Goal: Task Accomplishment & Management: Use online tool/utility

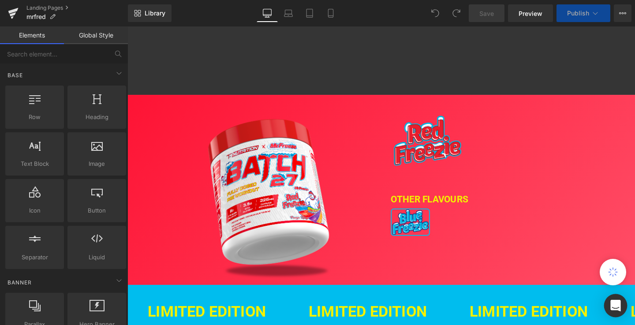
click at [612, 309] on icon "Open Intercom Messenger" at bounding box center [615, 305] width 10 height 11
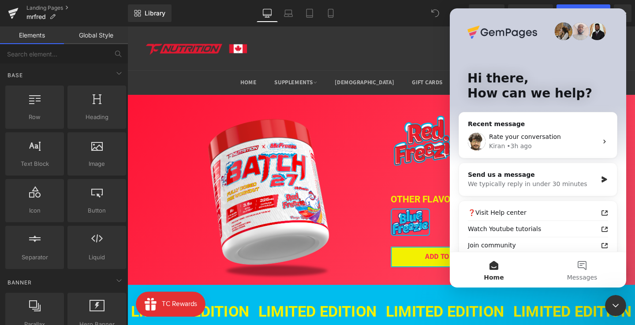
click at [409, 241] on div at bounding box center [317, 149] width 635 height 298
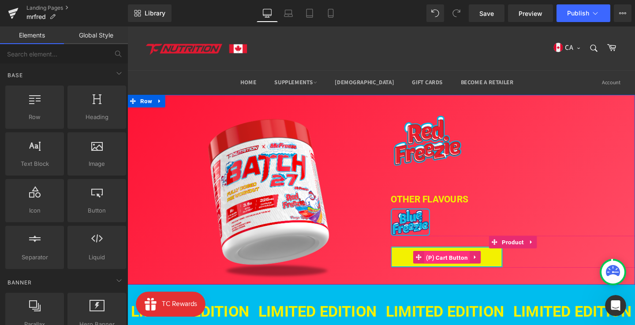
click at [464, 266] on span "(P) Cart Button" at bounding box center [463, 269] width 48 height 13
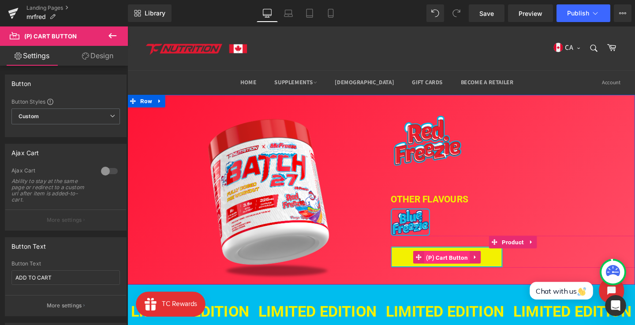
click at [465, 269] on span "(P) Cart Button" at bounding box center [463, 269] width 48 height 13
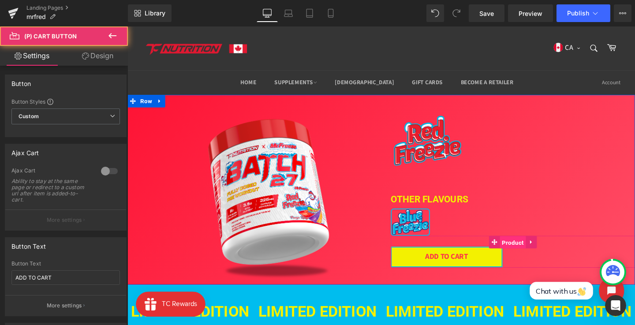
click at [533, 255] on span "Product" at bounding box center [532, 253] width 27 height 13
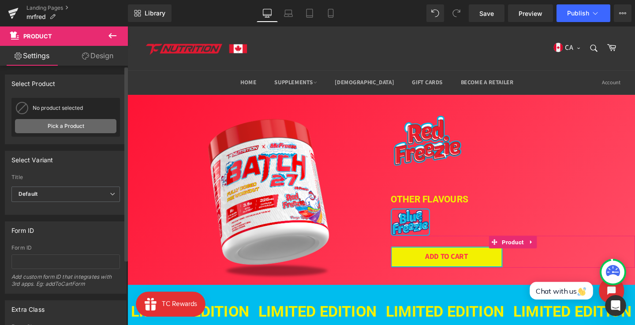
click at [87, 126] on link "Pick a Product" at bounding box center [65, 126] width 101 height 14
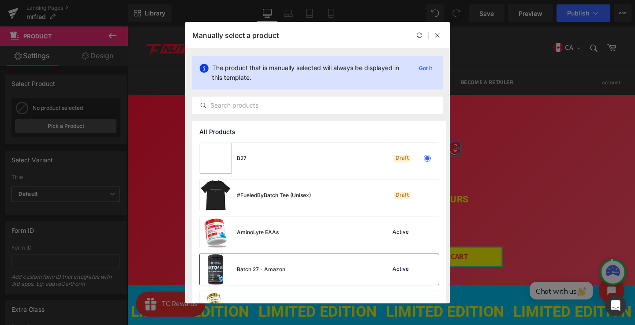
click at [305, 263] on div "Batch 27 - Amazon Active" at bounding box center [319, 269] width 239 height 31
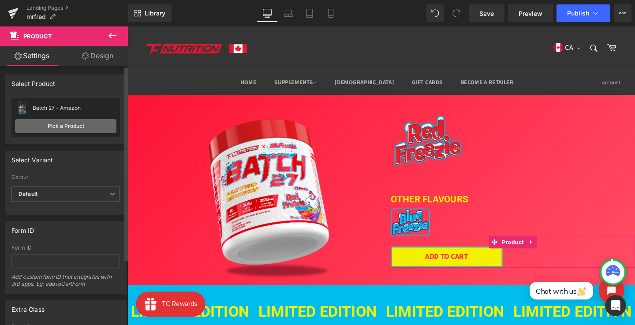
click at [66, 128] on link "Pick a Product" at bounding box center [65, 126] width 101 height 14
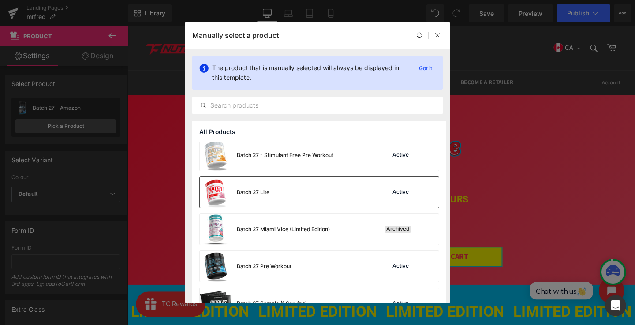
scroll to position [190, 0]
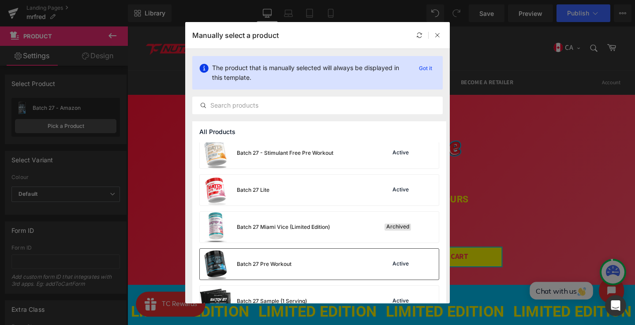
click at [290, 264] on div "Batch 27 Pre Workout" at bounding box center [264, 264] width 55 height 8
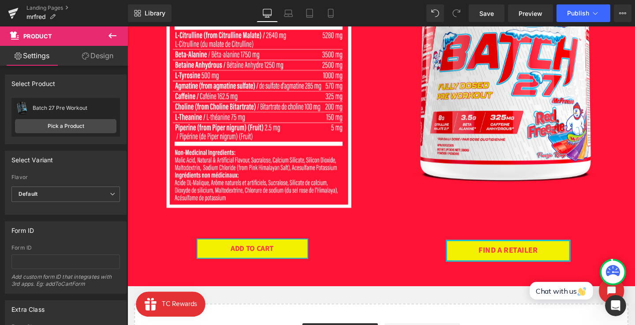
scroll to position [798, 0]
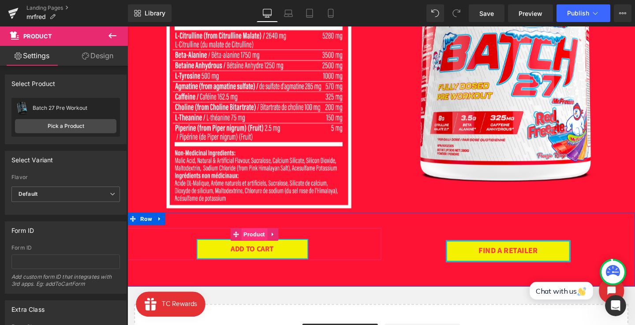
click at [262, 247] on span "Product" at bounding box center [260, 244] width 27 height 13
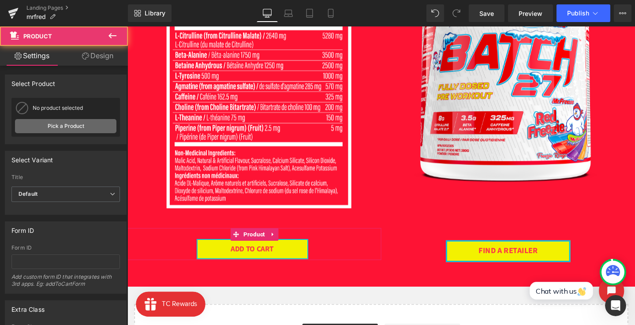
click at [84, 125] on link "Pick a Product" at bounding box center [65, 126] width 101 height 14
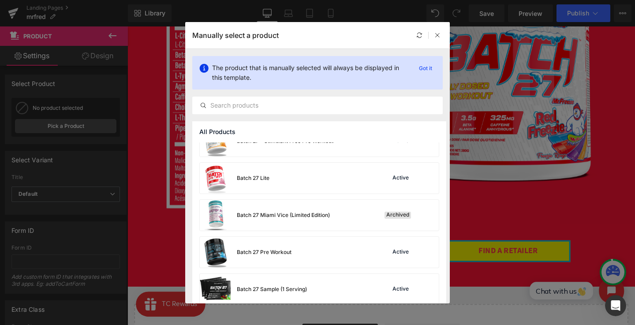
scroll to position [204, 0]
click at [302, 245] on div "Batch 27 Pre Workout Active" at bounding box center [319, 250] width 239 height 31
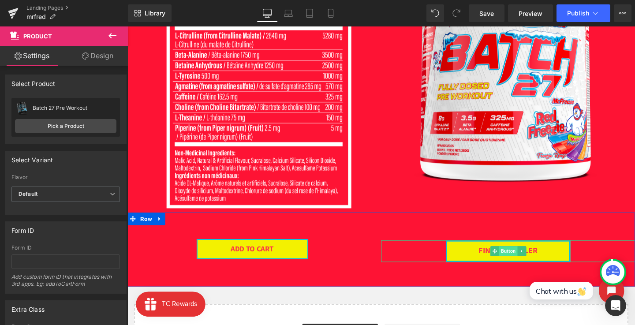
click at [527, 261] on span "Button" at bounding box center [527, 262] width 19 height 11
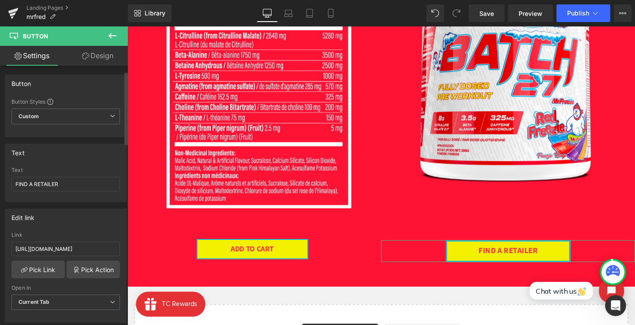
scroll to position [74, 0]
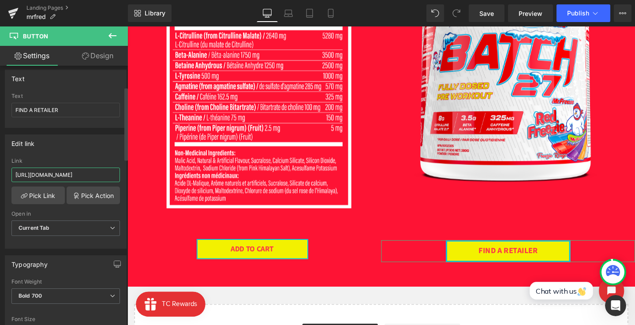
click at [48, 176] on input "https://ca.tc-nutrition.com/pages/find-a-retailer" at bounding box center [65, 174] width 108 height 15
click at [80, 158] on div "Link" at bounding box center [65, 161] width 108 height 6
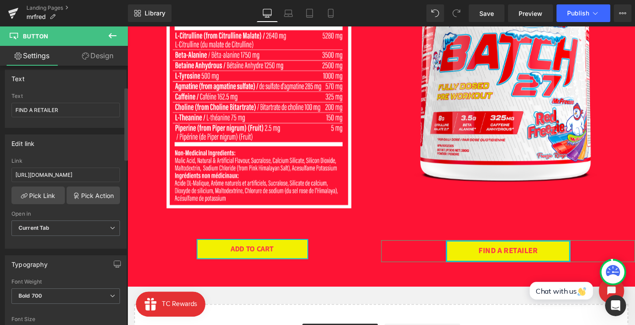
scroll to position [0, 0]
click at [481, 11] on span "Save" at bounding box center [486, 13] width 15 height 9
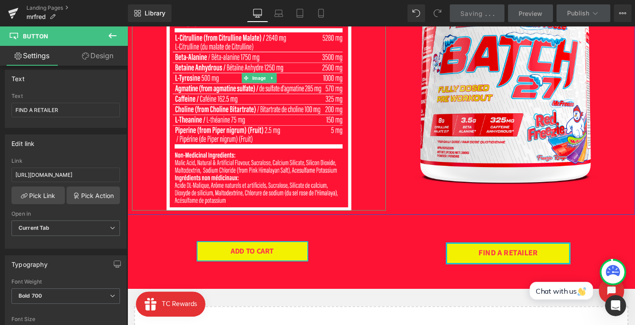
scroll to position [809, 0]
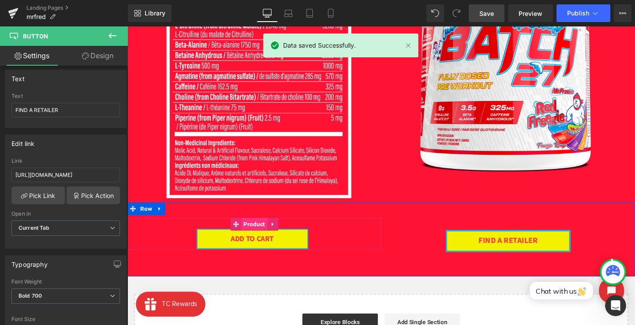
click at [262, 234] on span "Product" at bounding box center [260, 233] width 27 height 13
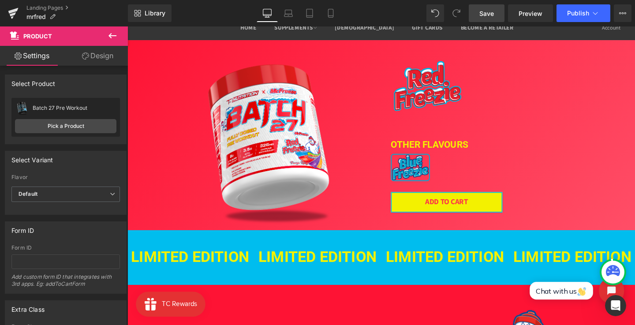
scroll to position [0, 0]
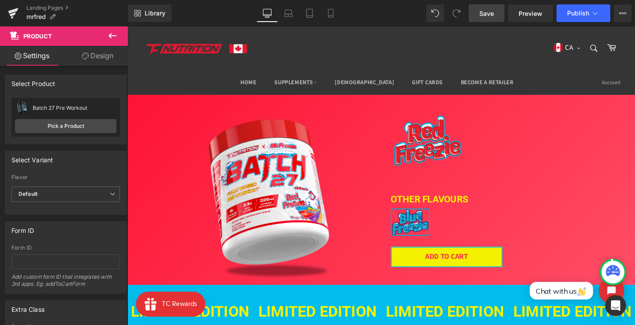
click at [420, 230] on div "Image" at bounding box center [532, 232] width 256 height 29
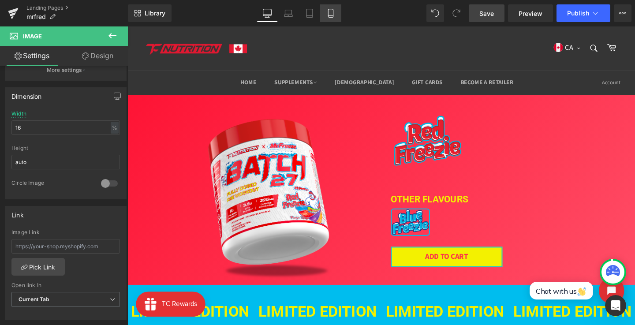
click at [328, 15] on icon at bounding box center [330, 13] width 9 height 9
type input "22"
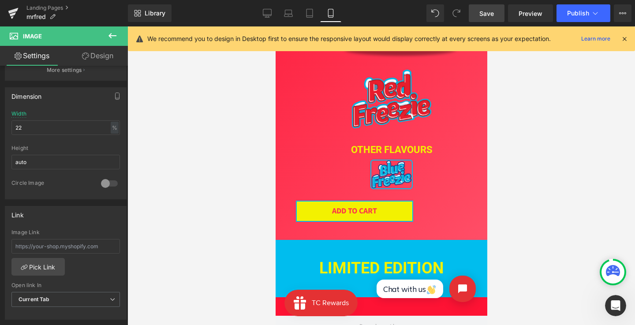
scroll to position [193, 0]
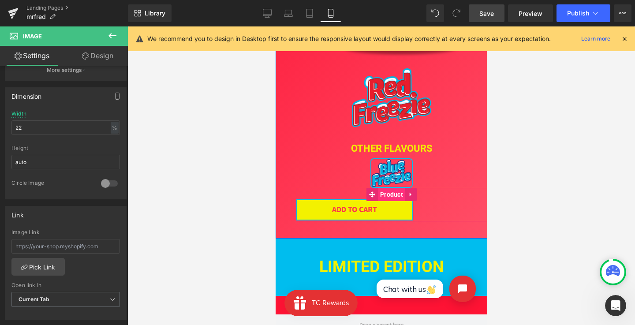
click at [395, 191] on span "Product" at bounding box center [390, 194] width 27 height 13
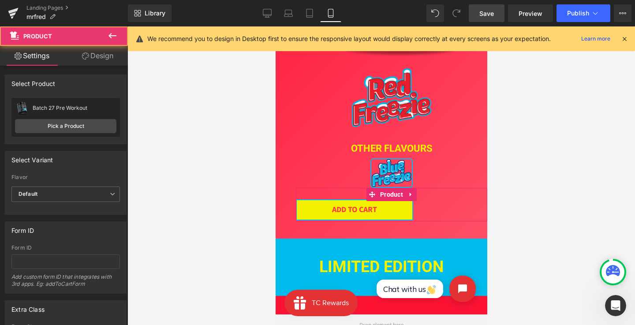
drag, startPoint x: 98, startPoint y: 57, endPoint x: 75, endPoint y: 96, distance: 44.9
click at [98, 57] on link "Design" at bounding box center [98, 56] width 64 height 20
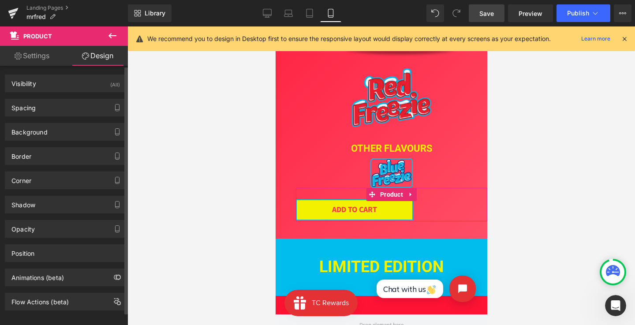
click at [72, 97] on div "Spacing Margin 0px 0 0px 0 0px 0 0px 0 Padding 26px 26 10px 10 0px 0 0px 0 Setu…" at bounding box center [66, 104] width 132 height 24
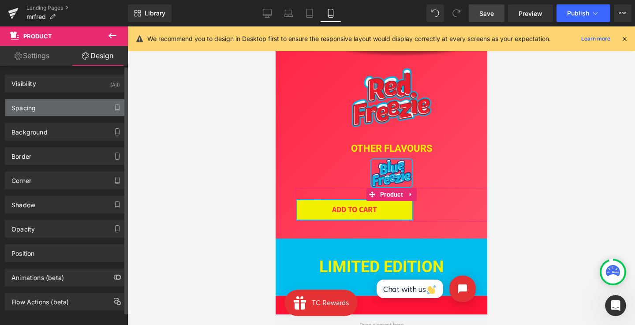
click at [71, 111] on div "Spacing" at bounding box center [65, 107] width 121 height 17
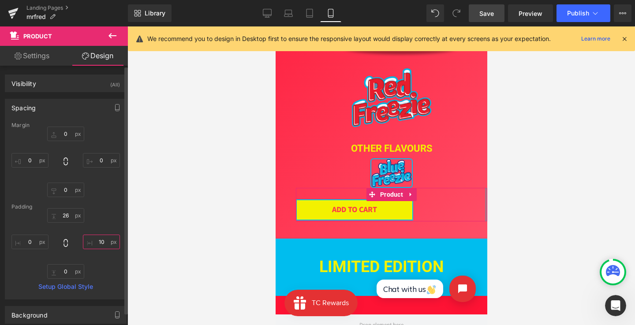
click at [100, 241] on input "10" at bounding box center [101, 241] width 37 height 15
type input "0"
click at [97, 207] on div "Padding" at bounding box center [65, 207] width 108 height 6
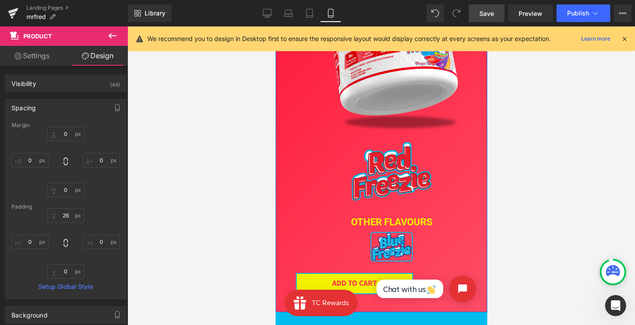
scroll to position [0, 0]
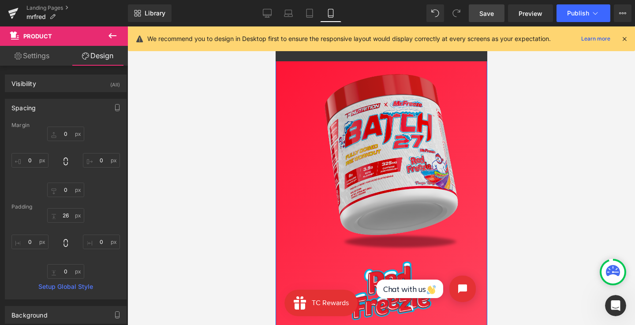
click at [310, 65] on img at bounding box center [390, 156] width 191 height 191
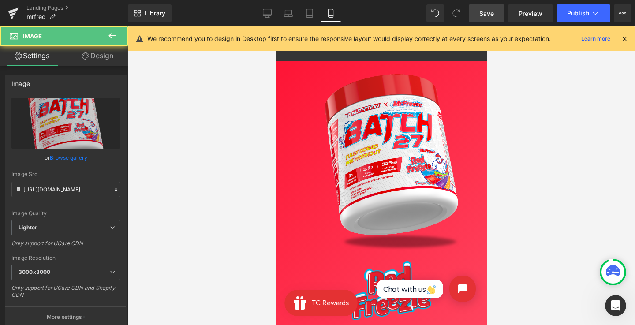
click at [289, 79] on div "Image Image OTHER FLAVOURs Heading Image ADD TO CART (P) Cart Button Product Row" at bounding box center [381, 239] width 212 height 383
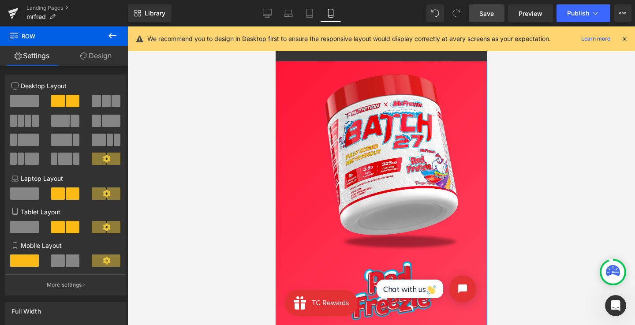
click at [289, 90] on div "Image Image OTHER FLAVOURs Heading Image ADD TO CART (P) Cart Button Product Row" at bounding box center [381, 239] width 212 height 383
click at [106, 58] on link "Design" at bounding box center [96, 56] width 64 height 20
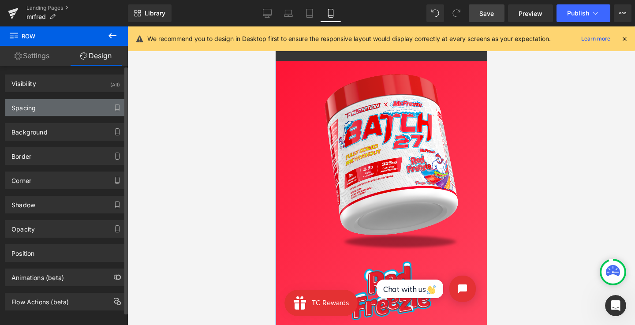
click at [76, 104] on div "Spacing" at bounding box center [65, 107] width 121 height 17
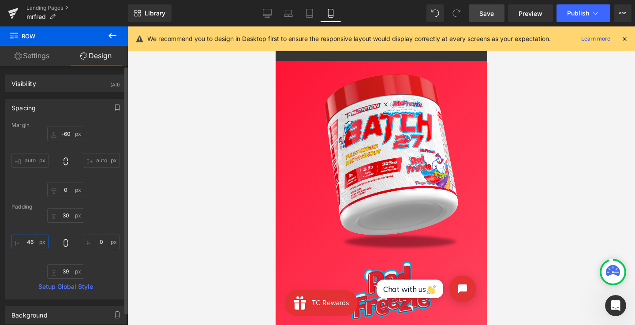
click at [32, 242] on input "46" at bounding box center [29, 241] width 37 height 15
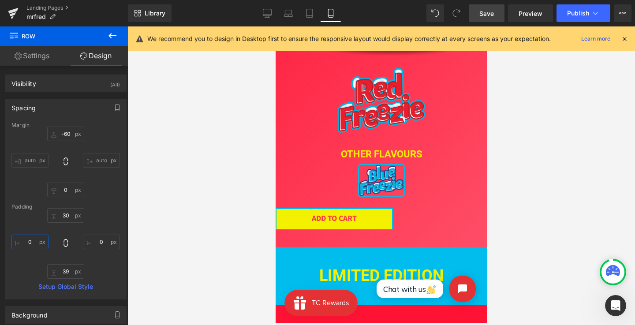
scroll to position [223, 0]
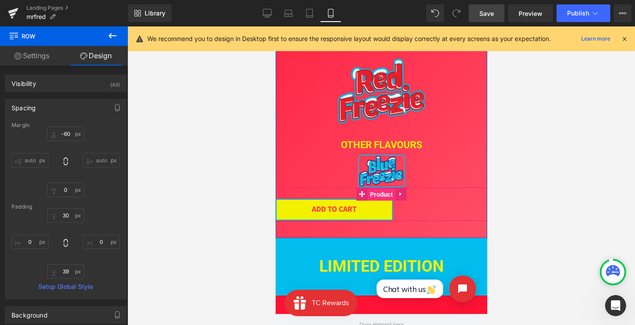
click at [372, 197] on span "Product" at bounding box center [380, 194] width 27 height 13
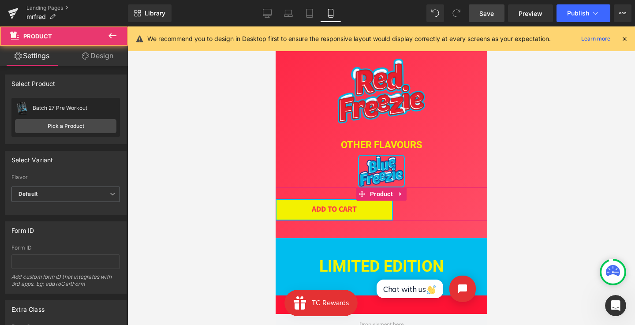
click at [93, 51] on link "Design" at bounding box center [98, 56] width 64 height 20
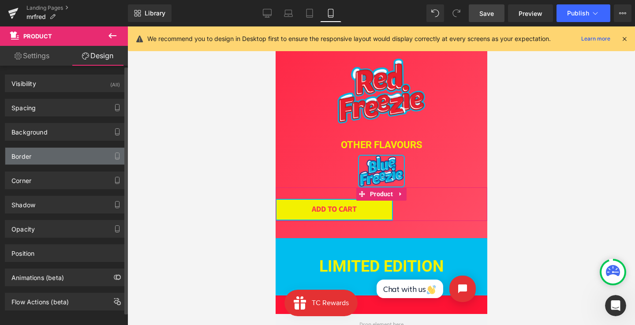
click at [84, 148] on div "Border" at bounding box center [65, 156] width 121 height 17
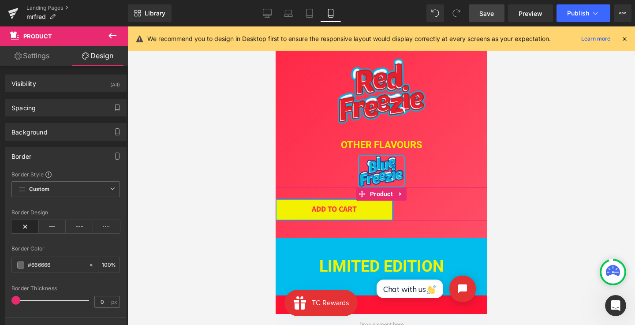
click at [33, 54] on link "Settings" at bounding box center [32, 56] width 64 height 20
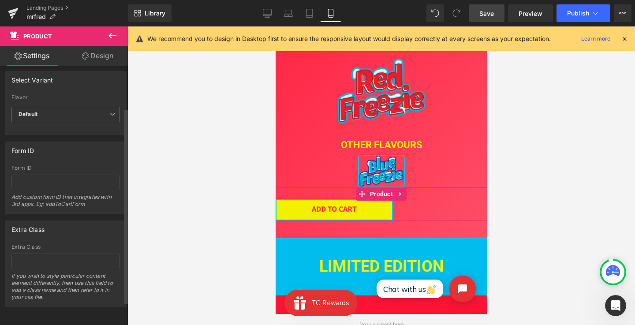
scroll to position [0, 0]
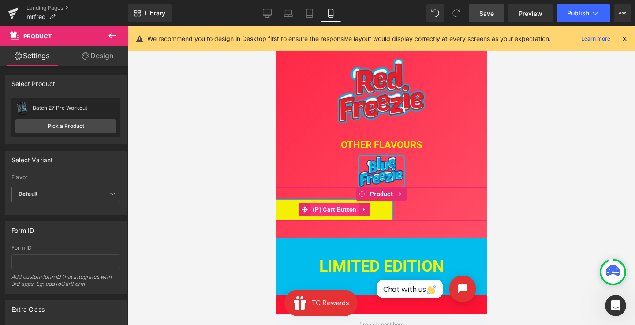
click at [339, 208] on span "(P) Cart Button" at bounding box center [334, 209] width 48 height 13
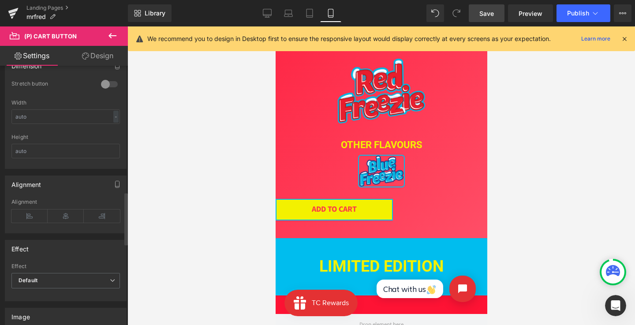
scroll to position [673, 0]
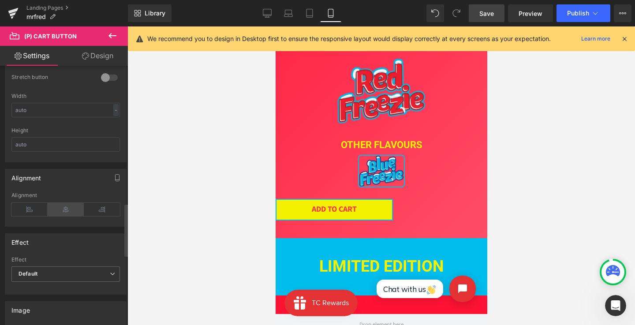
click at [64, 206] on icon at bounding box center [66, 209] width 36 height 13
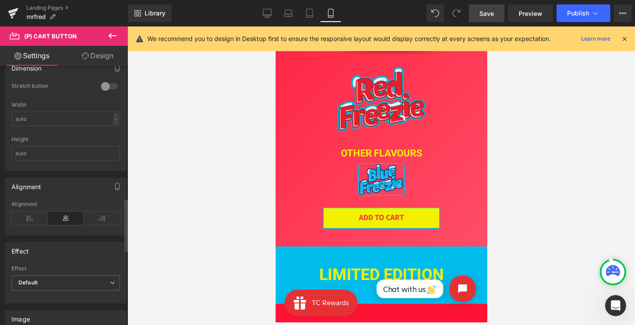
scroll to position [537, 0]
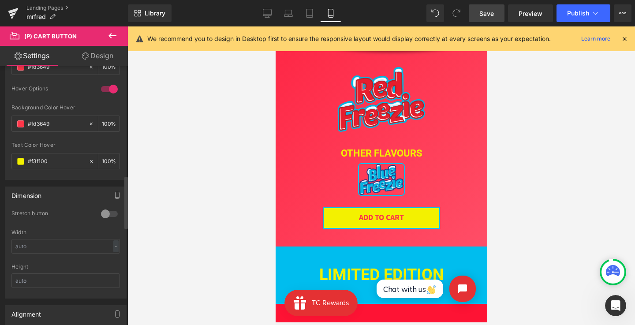
click at [108, 214] on div at bounding box center [109, 214] width 21 height 14
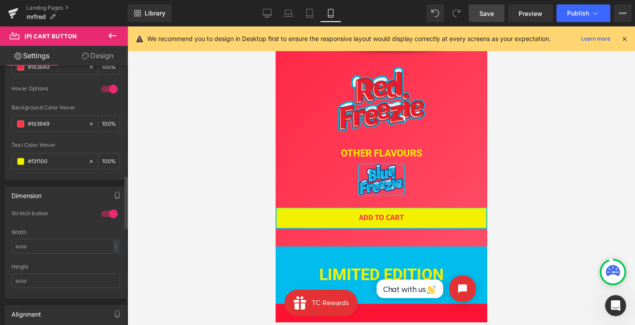
click at [108, 214] on div at bounding box center [109, 214] width 21 height 14
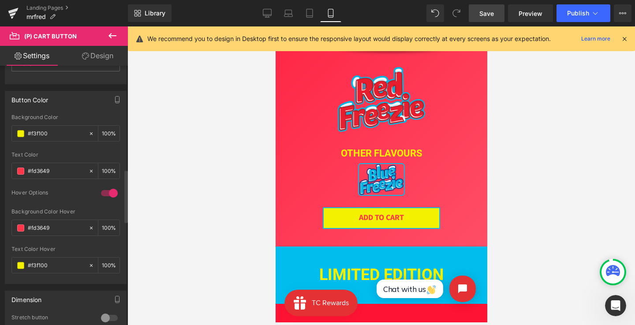
scroll to position [417, 0]
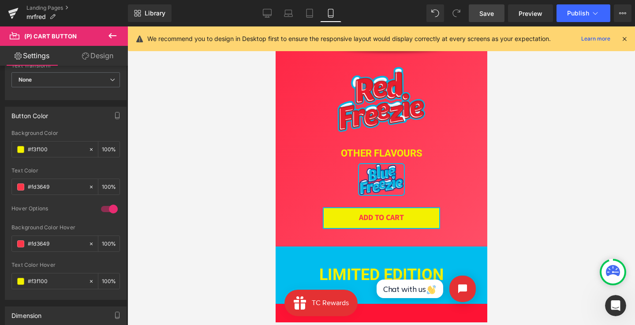
click at [89, 59] on link "Design" at bounding box center [98, 56] width 64 height 20
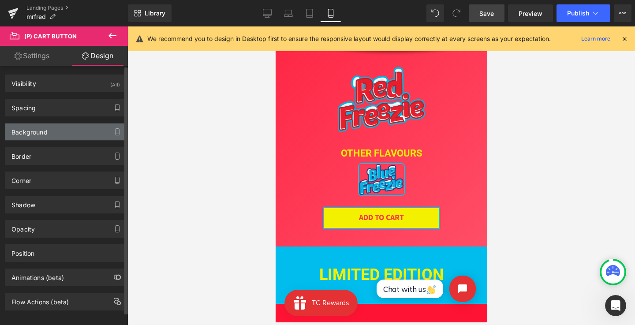
click at [63, 127] on div "Background" at bounding box center [65, 131] width 121 height 17
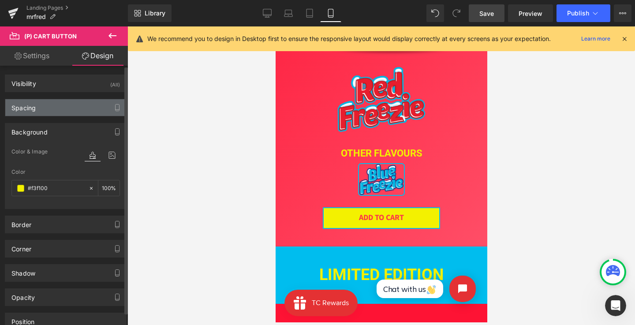
click at [65, 106] on div "Spacing" at bounding box center [65, 107] width 121 height 17
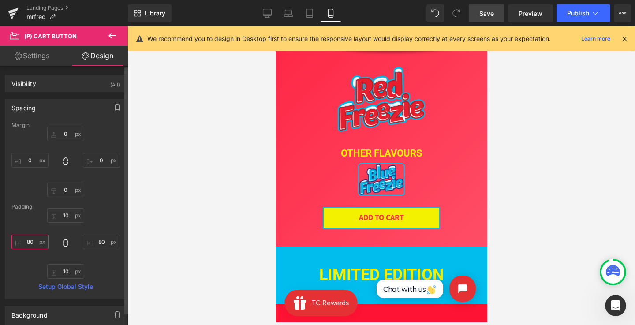
click at [30, 243] on input "80" at bounding box center [29, 241] width 37 height 15
type input "115"
click at [99, 241] on input "80" at bounding box center [101, 241] width 37 height 15
type input "115"
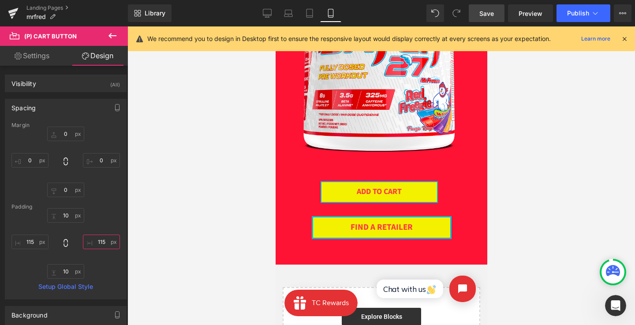
scroll to position [1724, 0]
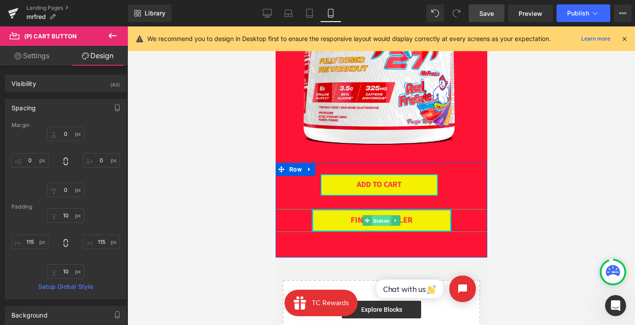
click at [384, 221] on span "Button" at bounding box center [380, 220] width 19 height 11
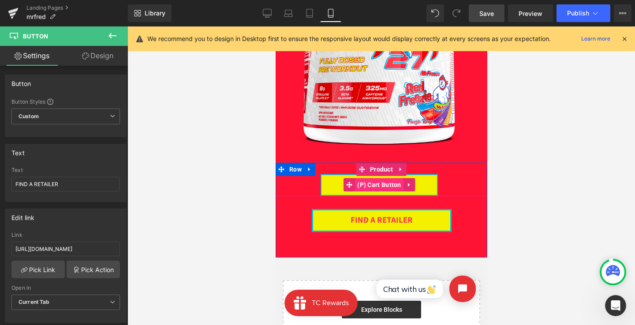
click at [376, 183] on span "(P) Cart Button" at bounding box center [378, 184] width 48 height 13
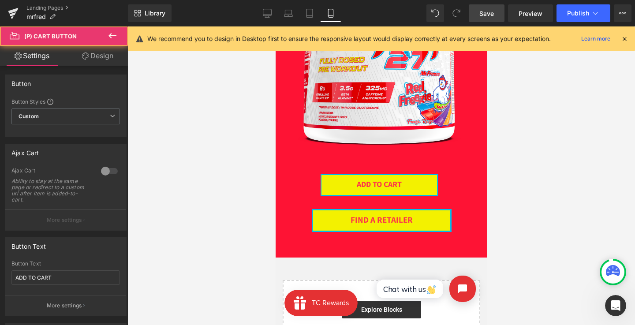
click at [116, 51] on link "Design" at bounding box center [98, 56] width 64 height 20
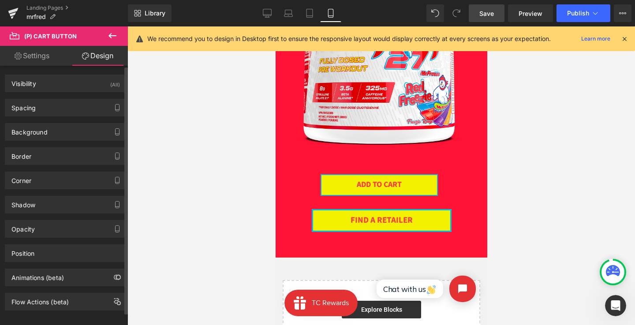
click at [57, 122] on div "Background Color & Image color #f3f100 Color #f3f100 100 % Image Replace Image …" at bounding box center [66, 128] width 132 height 24
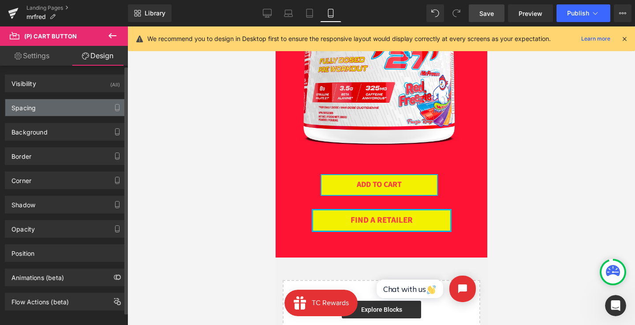
click at [52, 102] on div "Spacing" at bounding box center [65, 107] width 121 height 17
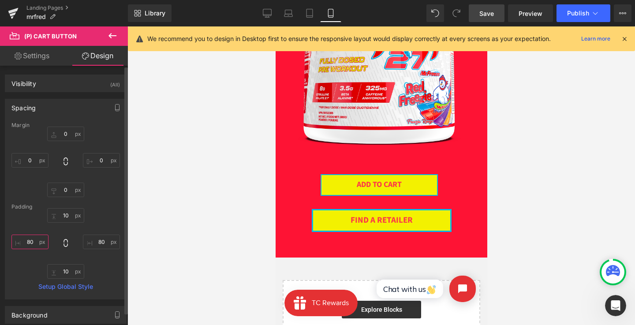
click at [30, 241] on input "80" at bounding box center [29, 241] width 37 height 15
type input "110"
click at [96, 239] on input "80" at bounding box center [101, 241] width 37 height 15
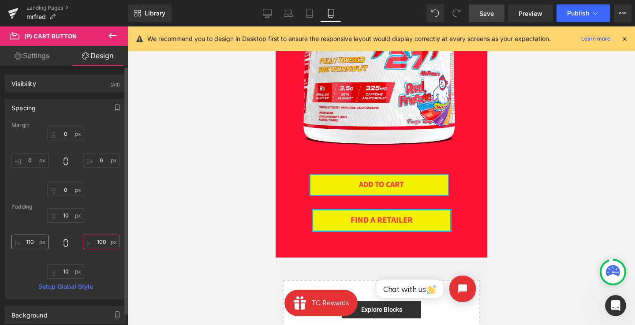
type input "100"
click at [34, 243] on input "110" at bounding box center [29, 241] width 37 height 15
type input "105"
click at [99, 241] on input "100" at bounding box center [101, 241] width 37 height 15
type input "105"
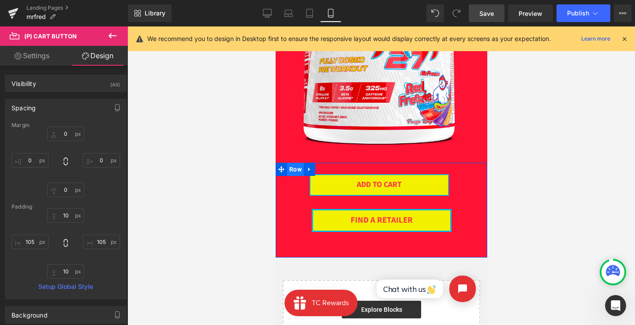
click at [291, 169] on span "Row" at bounding box center [294, 169] width 17 height 13
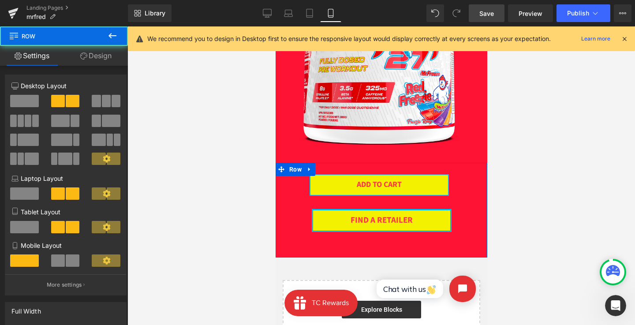
click at [108, 60] on link "Design" at bounding box center [96, 56] width 64 height 20
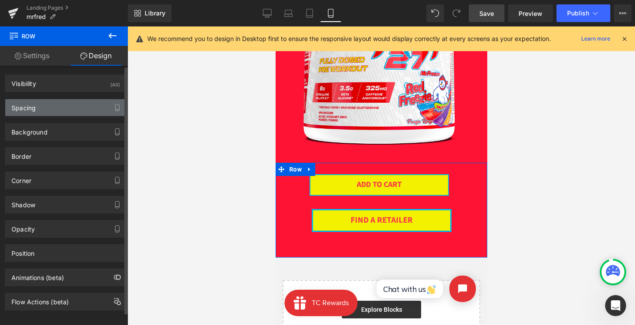
click at [69, 110] on div "Spacing" at bounding box center [65, 107] width 121 height 17
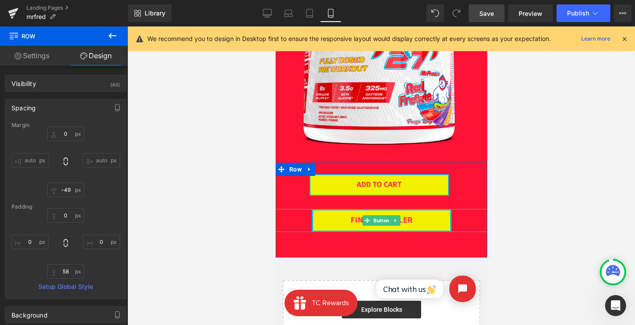
click at [294, 214] on div "FIND A RETAILER" at bounding box center [381, 220] width 212 height 23
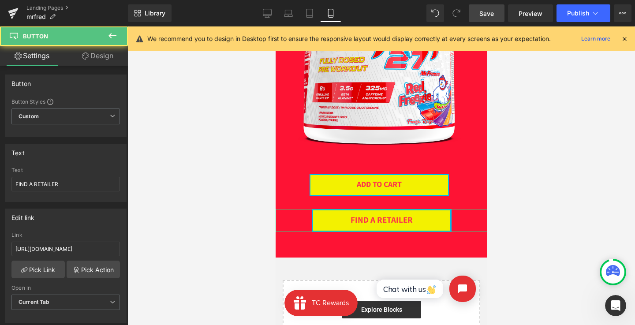
click at [108, 59] on link "Design" at bounding box center [98, 56] width 64 height 20
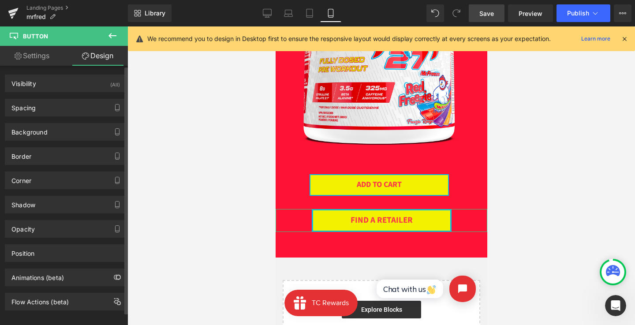
click at [86, 97] on div "Spacing Margin 29px 29 0px 0 0px 0 0px 0 Padding 10px 10 85px 85 10px 10 85px 8…" at bounding box center [66, 104] width 132 height 24
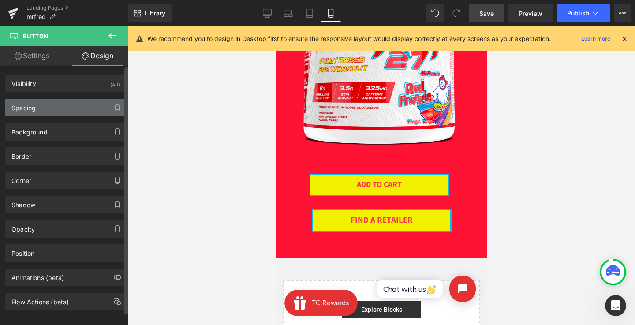
click at [84, 103] on div "Spacing" at bounding box center [65, 107] width 121 height 17
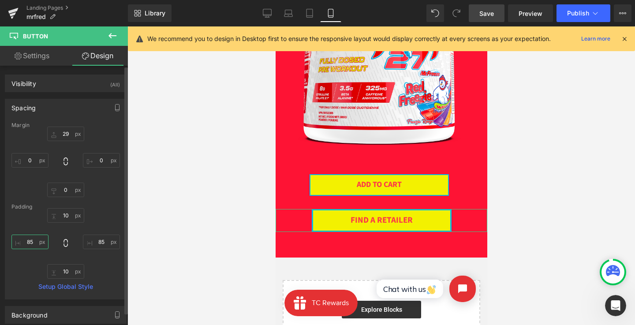
click at [30, 244] on input "85" at bounding box center [29, 241] width 37 height 15
type input "85"
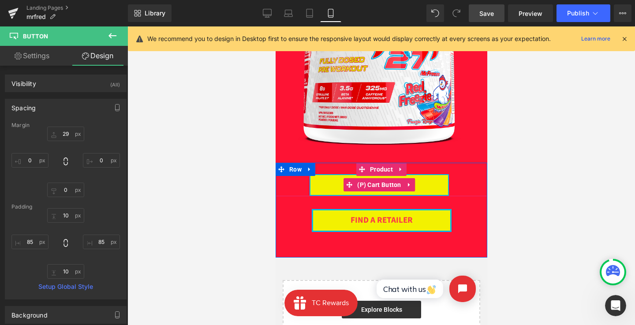
click at [289, 188] on div "ADD TO CART" at bounding box center [378, 185] width 207 height 22
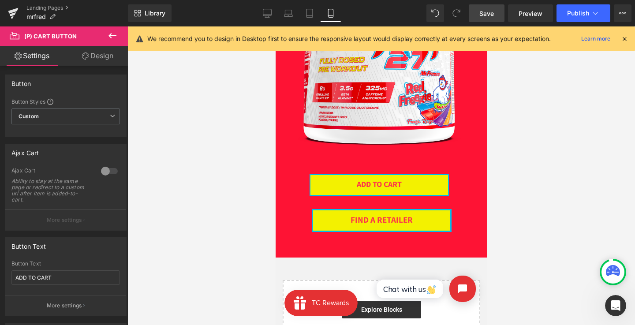
click at [91, 58] on link "Design" at bounding box center [98, 56] width 64 height 20
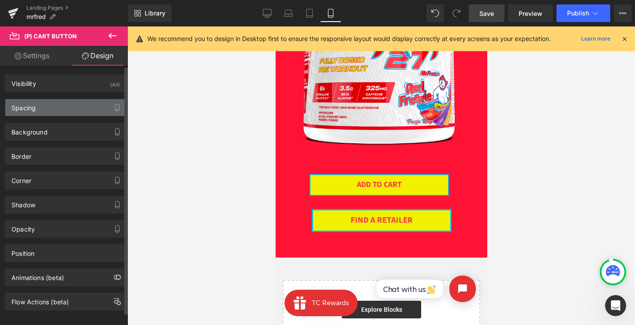
click at [69, 104] on div "Spacing" at bounding box center [65, 107] width 121 height 17
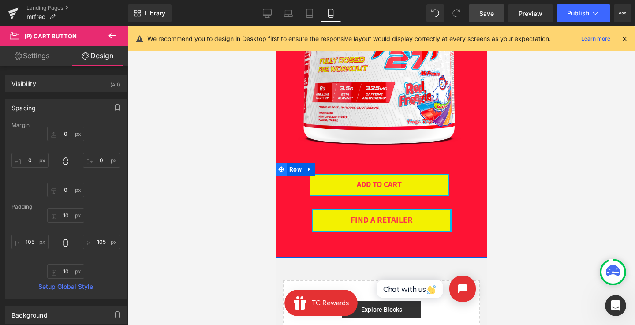
click at [282, 171] on icon at bounding box center [281, 169] width 6 height 7
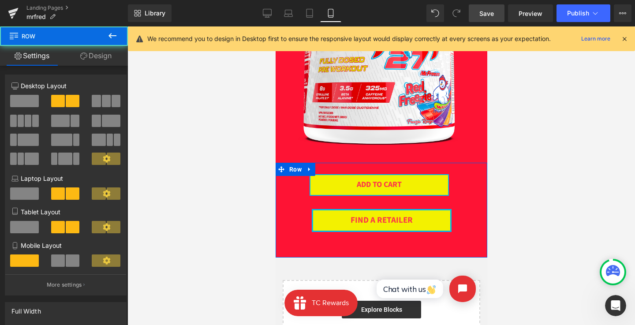
click at [112, 63] on link "Design" at bounding box center [96, 56] width 64 height 20
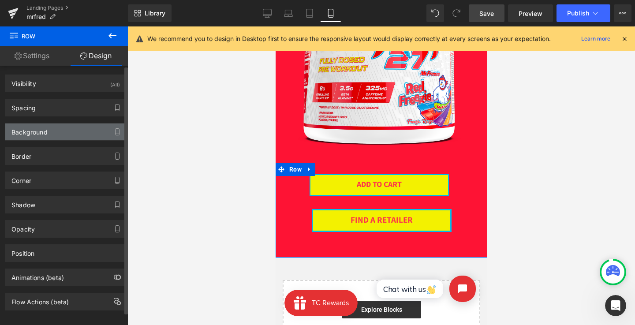
click at [56, 123] on div "Background Color & Image color #fe1334 Color #fe1334 100 % Image Replace Image …" at bounding box center [66, 128] width 132 height 24
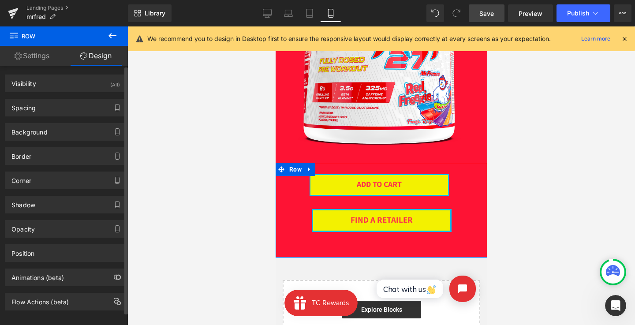
click at [60, 97] on div "Spacing Margin 0px 0 auto auto -49px -49 auto auto Padding 0px 0 0px 0 58px 58 …" at bounding box center [66, 104] width 132 height 24
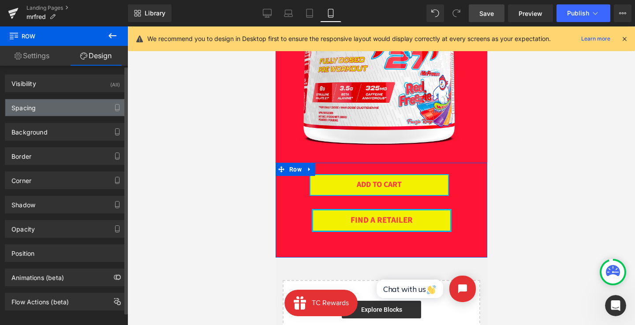
click at [58, 105] on div "Spacing" at bounding box center [65, 107] width 121 height 17
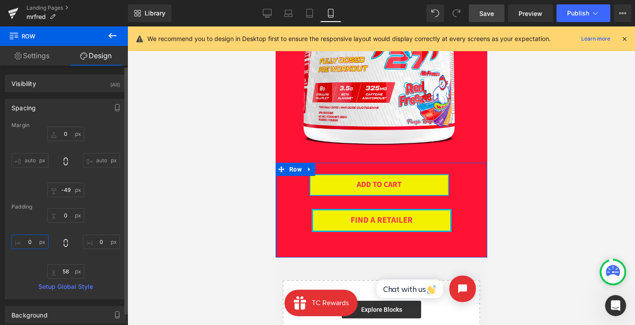
click at [26, 244] on input "0" at bounding box center [29, 241] width 37 height 15
type input "0"
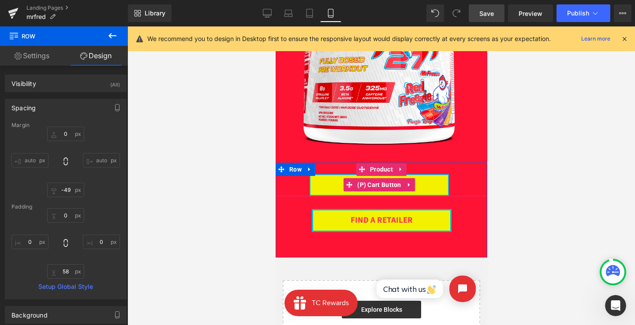
click at [461, 182] on div "ADD TO CART" at bounding box center [378, 185] width 207 height 22
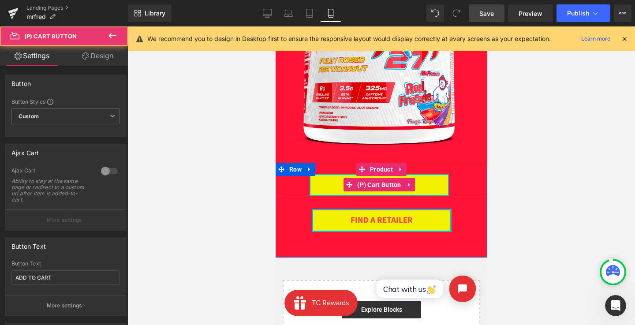
click at [461, 182] on div "ADD TO CART" at bounding box center [378, 185] width 207 height 22
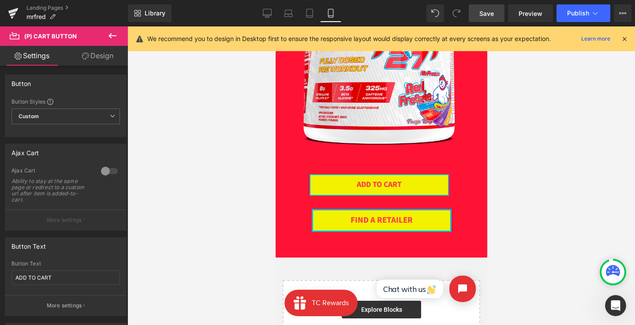
click at [474, 11] on link "Save" at bounding box center [486, 13] width 36 height 18
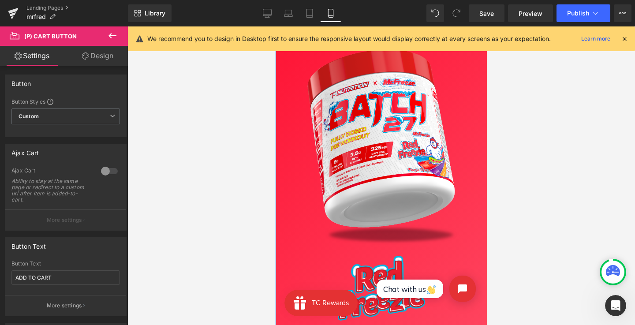
scroll to position [0, 0]
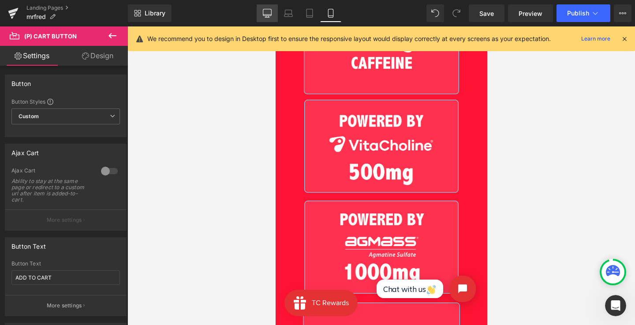
click at [268, 4] on link "Desktop" at bounding box center [266, 13] width 21 height 18
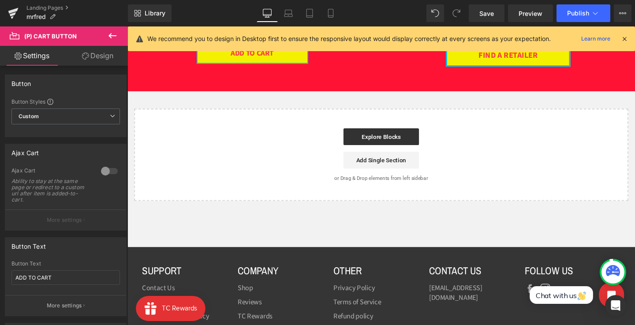
type input "100"
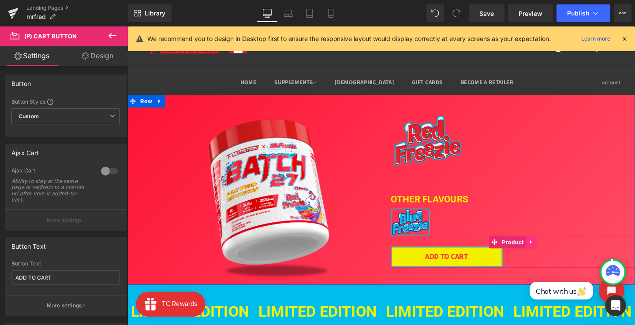
click at [549, 249] on link at bounding box center [551, 252] width 11 height 13
click at [471, 268] on span "(P) Cart Button" at bounding box center [463, 268] width 48 height 13
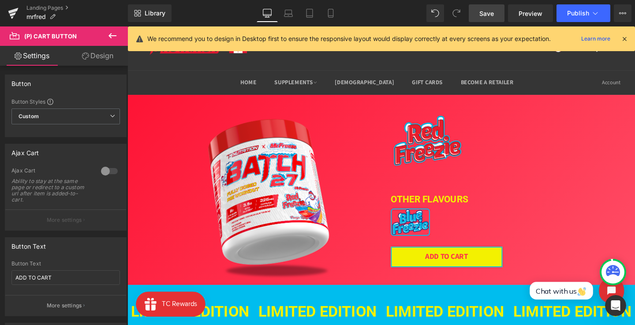
click at [492, 9] on span "Save" at bounding box center [486, 13] width 15 height 9
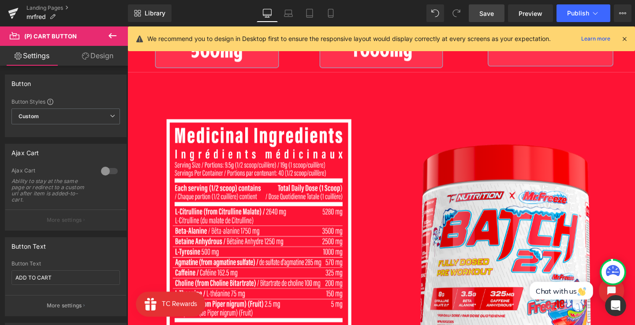
scroll to position [613, 0]
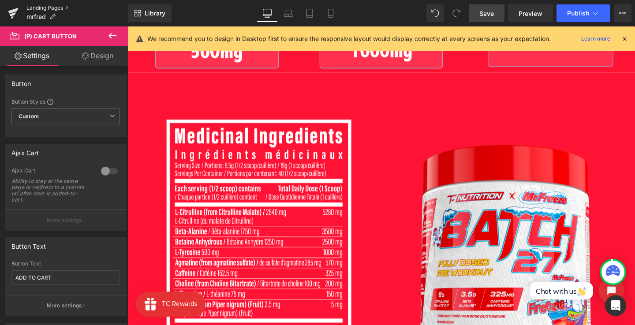
click at [45, 11] on link "Landing Pages" at bounding box center [76, 7] width 101 height 7
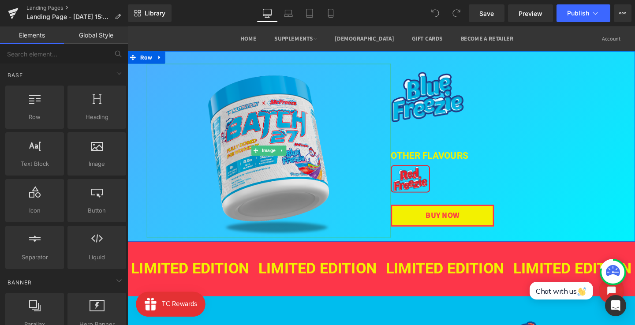
scroll to position [46, 0]
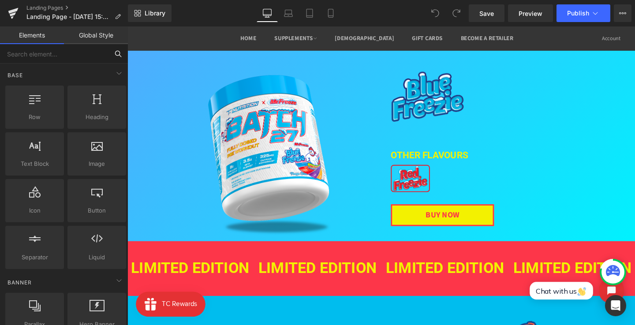
click at [76, 59] on input "text" at bounding box center [54, 53] width 108 height 19
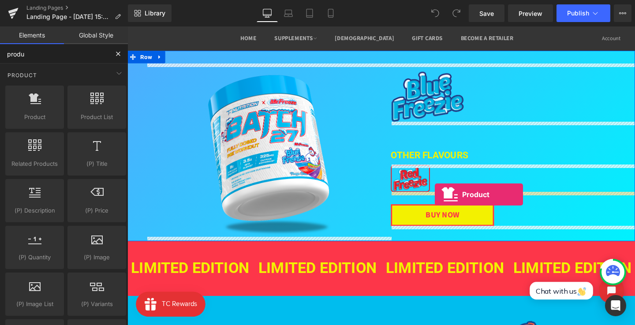
drag, startPoint x: 212, startPoint y: 132, endPoint x: 450, endPoint y: 202, distance: 248.6
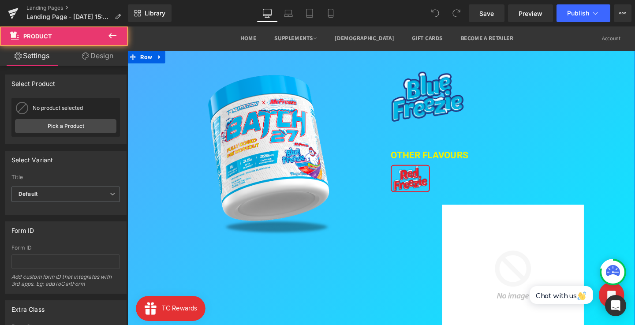
type input "produ"
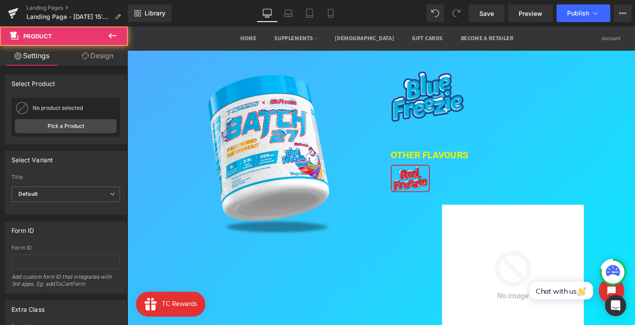
click html "Chat with us"
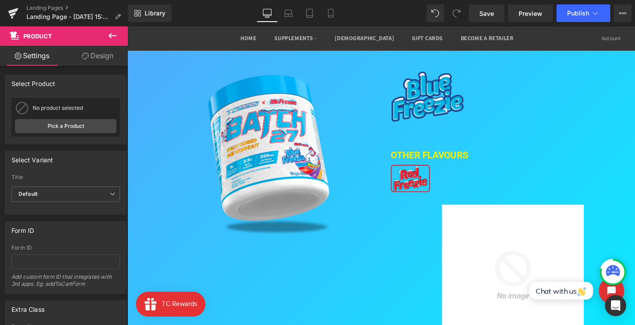
click at [609, 261] on div "Sale Off" at bounding box center [533, 288] width 248 height 149
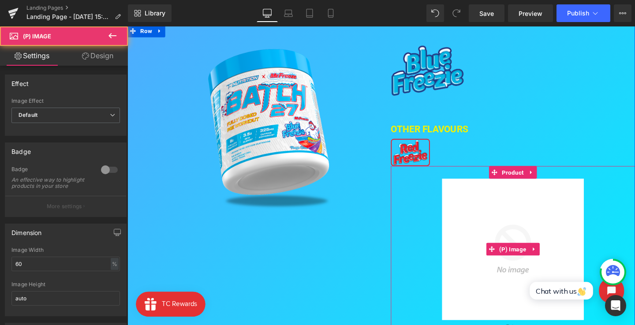
scroll to position [94, 0]
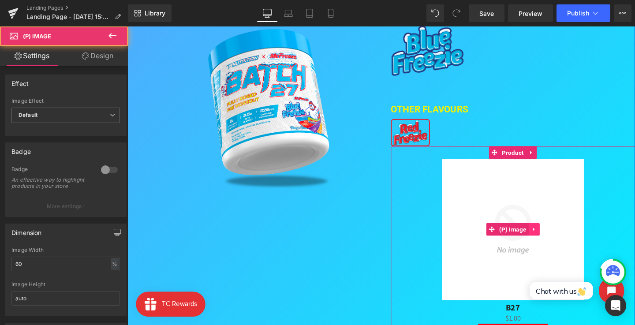
click at [557, 240] on link at bounding box center [554, 239] width 11 height 13
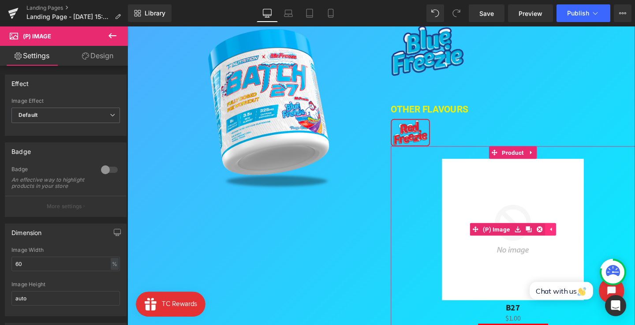
click at [557, 240] on icon at bounding box center [560, 240] width 6 height 6
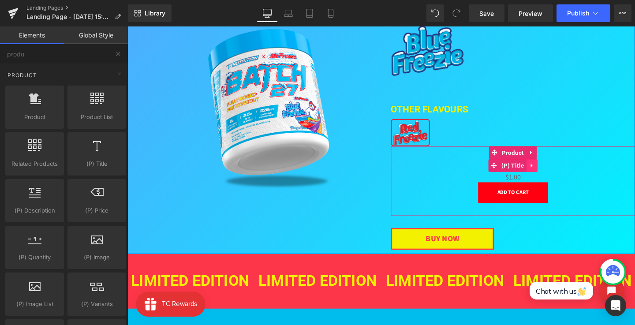
click at [551, 171] on icon at bounding box center [552, 173] width 2 height 4
click at [556, 172] on icon at bounding box center [558, 173] width 6 height 7
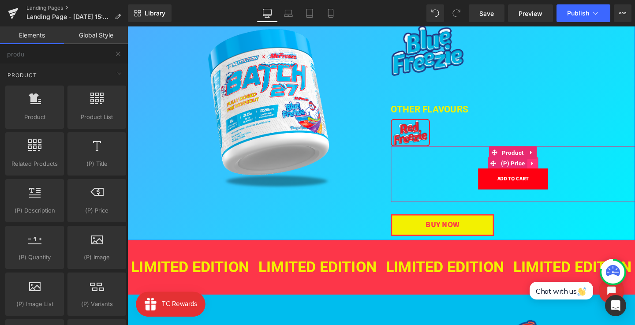
click at [552, 170] on icon at bounding box center [553, 171] width 2 height 4
click at [556, 170] on icon at bounding box center [559, 170] width 6 height 7
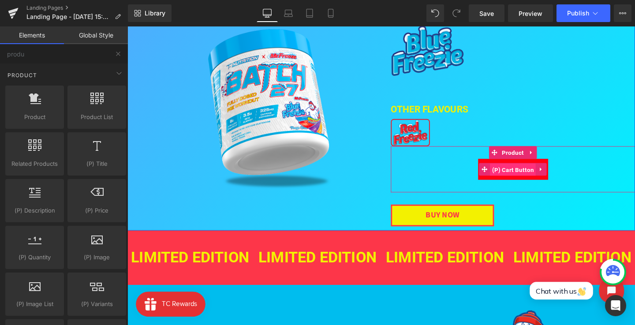
click at [528, 179] on span "(P) Cart Button" at bounding box center [532, 177] width 48 height 13
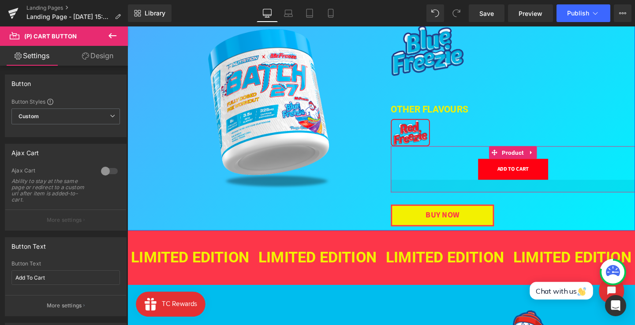
click at [511, 198] on div at bounding box center [532, 194] width 256 height 13
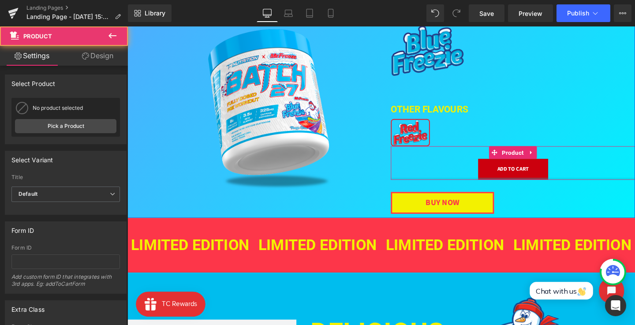
drag, startPoint x: 511, startPoint y: 195, endPoint x: 511, endPoint y: 180, distance: 15.4
click at [511, 180] on div "Add To Cart (P) Cart Button Product" at bounding box center [532, 169] width 256 height 35
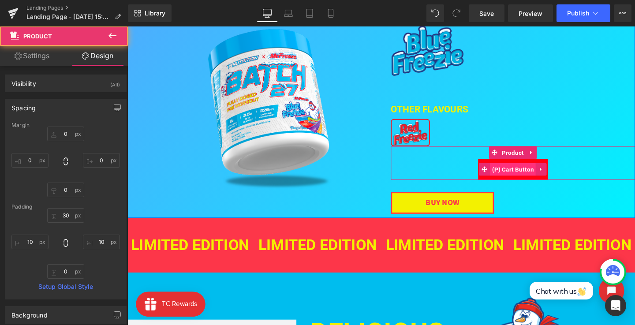
click at [532, 174] on span "(P) Cart Button" at bounding box center [532, 176] width 48 height 13
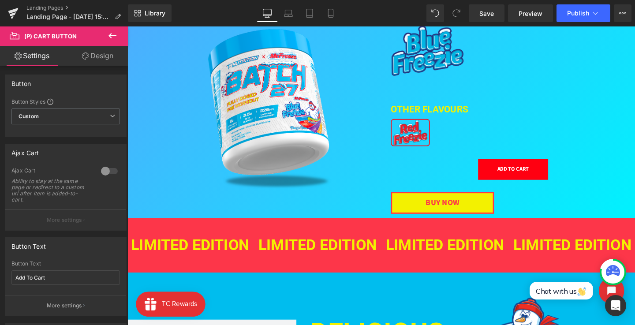
click at [93, 57] on link "Design" at bounding box center [98, 56] width 64 height 20
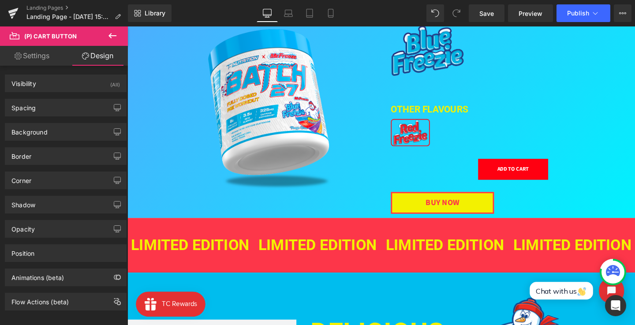
click at [48, 62] on link "Settings" at bounding box center [32, 56] width 64 height 20
type input "100"
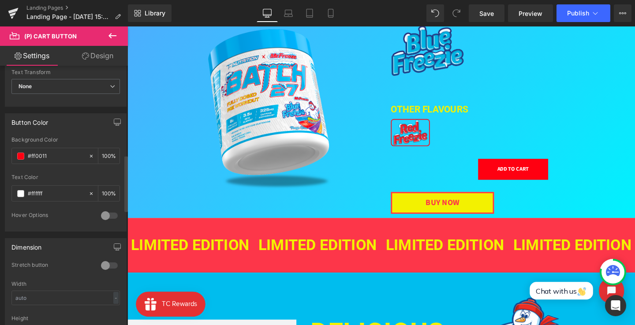
scroll to position [568, 0]
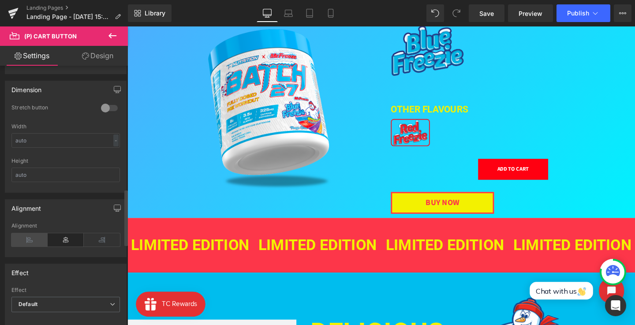
click at [37, 235] on icon at bounding box center [29, 239] width 36 height 13
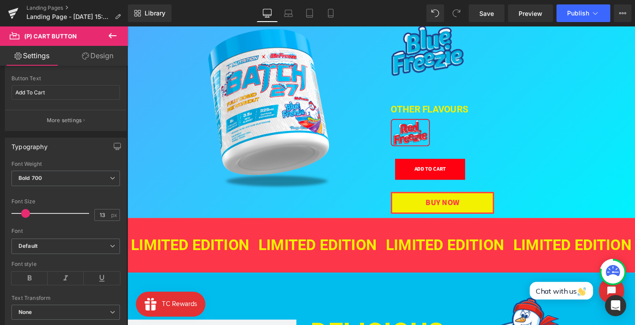
scroll to position [56, 0]
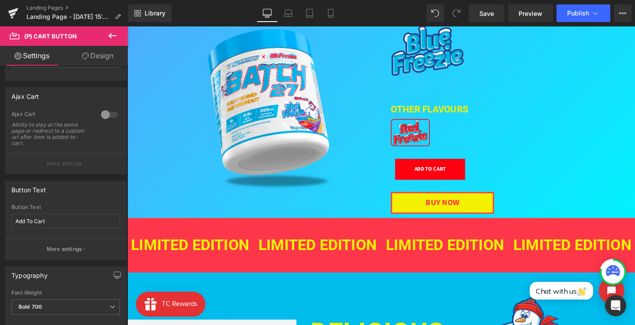
click at [96, 56] on link "Design" at bounding box center [98, 56] width 64 height 20
type input "0"
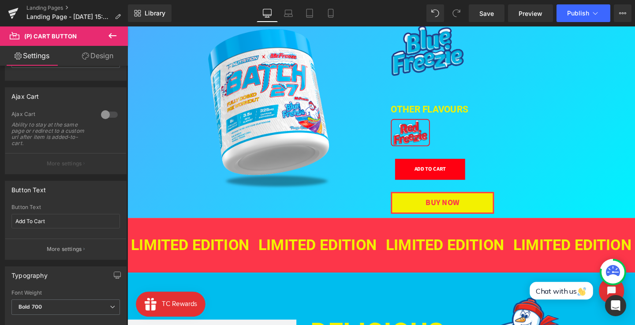
type input "15"
type input "45"
type input "15"
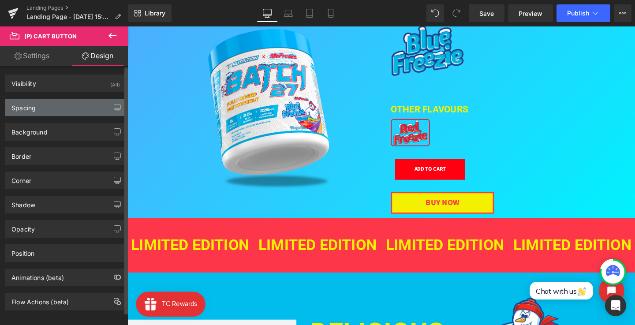
click at [63, 104] on div "Spacing" at bounding box center [65, 107] width 121 height 17
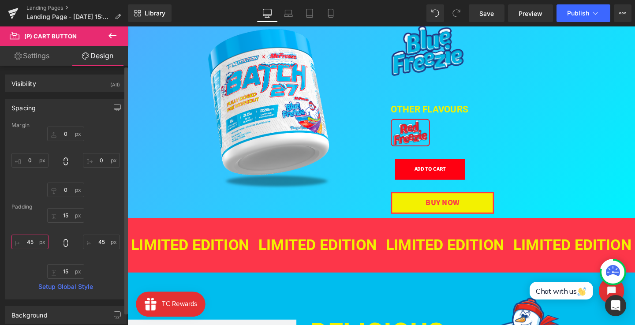
click at [33, 236] on input "45" at bounding box center [29, 241] width 37 height 15
type input "45"
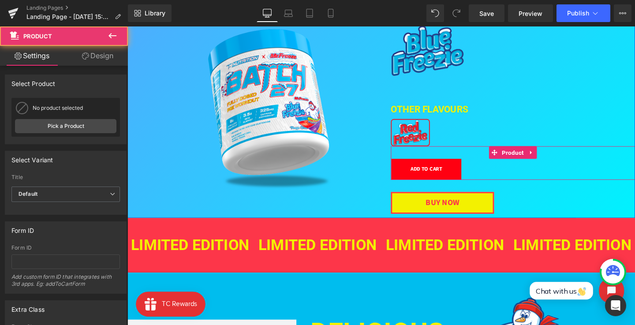
drag, startPoint x: 404, startPoint y: 173, endPoint x: 397, endPoint y: 173, distance: 7.1
click at [397, 173] on div "Image Image OTHER FLAVOURs Heading Image Add To Cart (P) Cart Button Product BU…" at bounding box center [393, 116] width 533 height 224
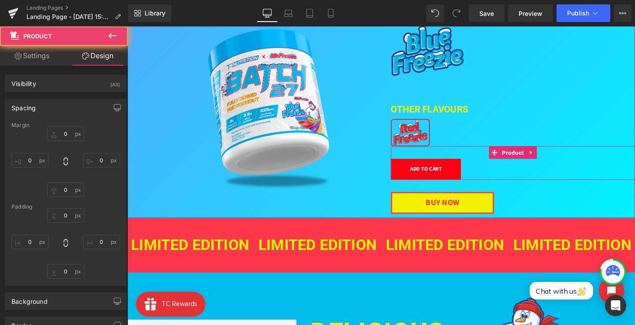
type input "0"
type input "30"
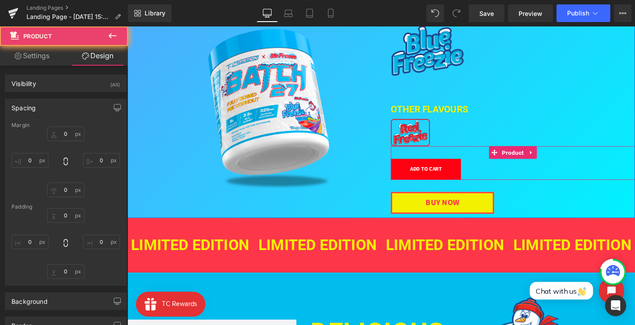
type input "10"
type input "0"
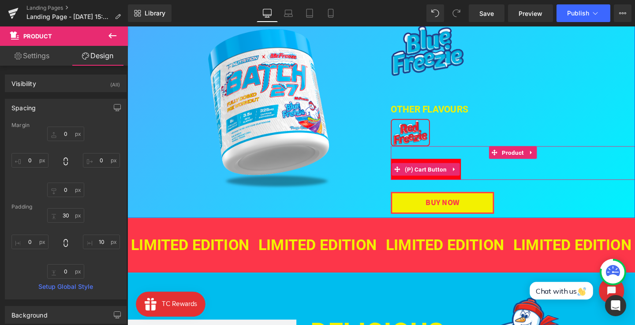
click at [438, 175] on span "(P) Cart Button" at bounding box center [441, 176] width 48 height 13
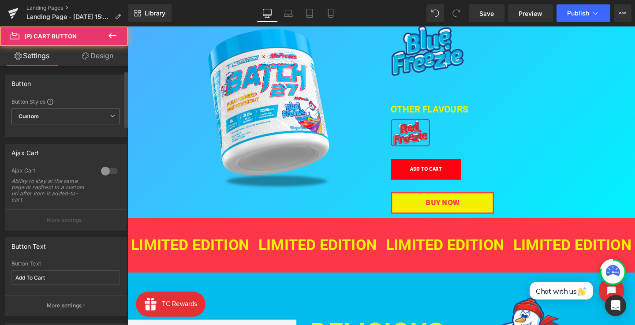
scroll to position [109, 0]
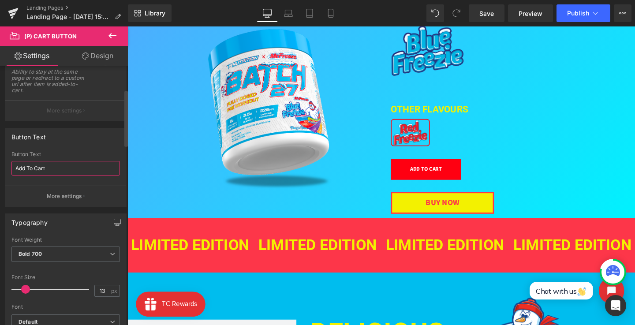
click at [53, 170] on input "Add To Cart" at bounding box center [65, 168] width 108 height 15
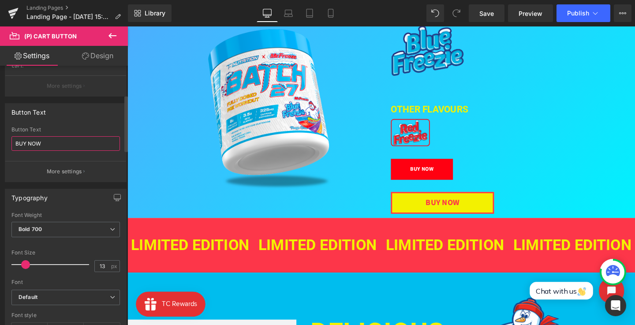
scroll to position [160, 0]
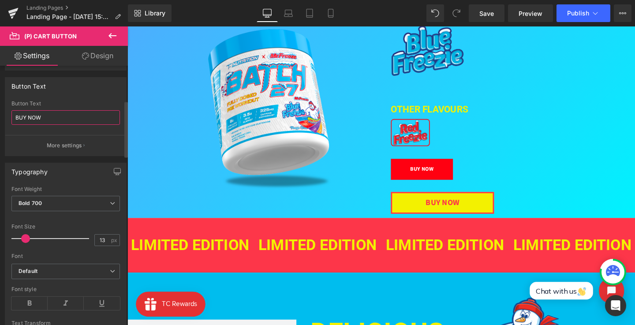
type input "BUY NOW"
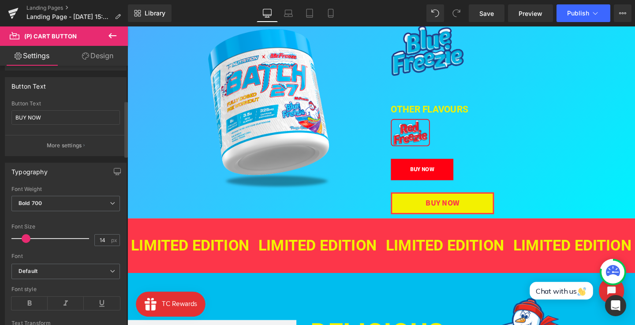
type input "15"
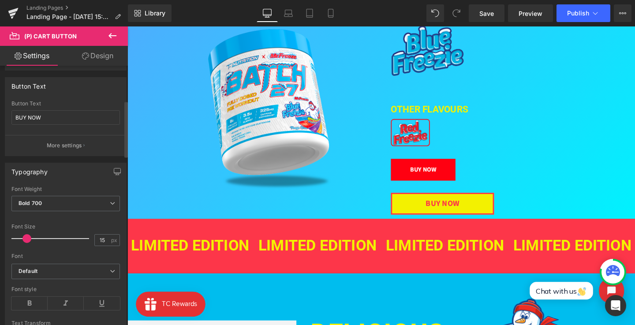
click at [29, 238] on span at bounding box center [26, 238] width 9 height 9
click at [482, 18] on span "Save" at bounding box center [486, 13] width 15 height 9
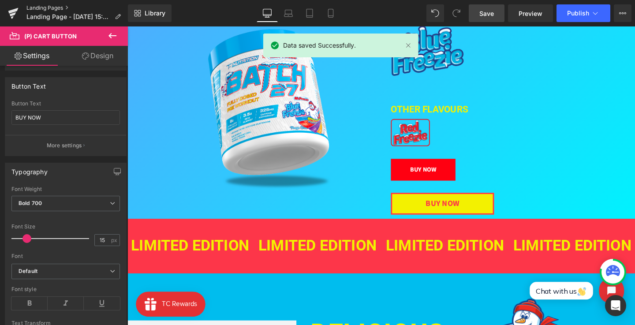
click at [62, 7] on link "Landing Pages" at bounding box center [76, 7] width 101 height 7
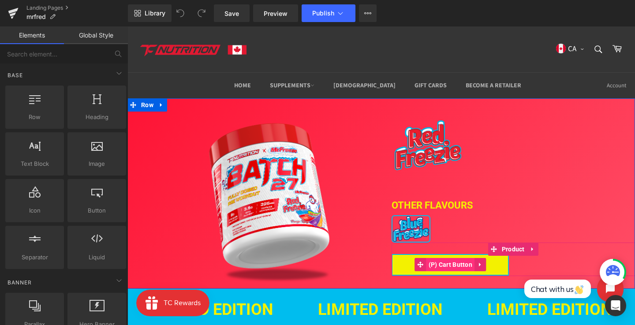
click at [433, 267] on span "(P) Cart Button" at bounding box center [450, 264] width 48 height 13
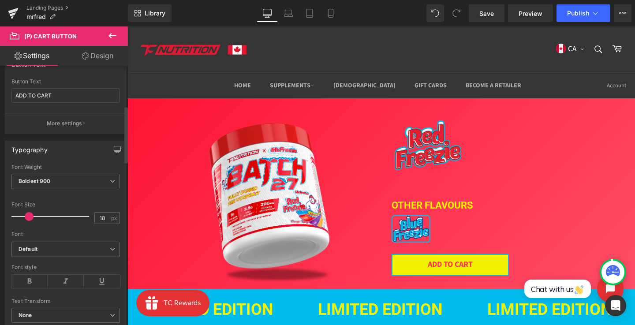
scroll to position [183, 0]
click at [91, 56] on link "Design" at bounding box center [98, 56] width 64 height 20
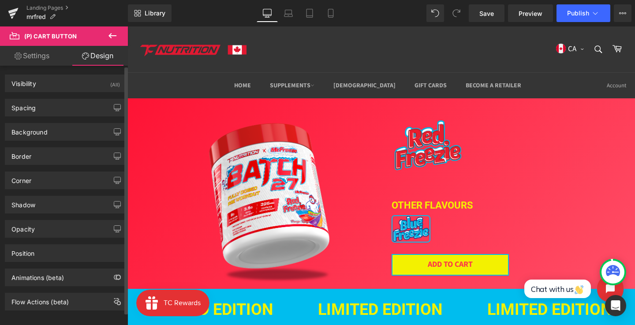
click at [71, 117] on div "Background Color & Image color #f3f100 Color #f3f100 100 % Image Replace Image …" at bounding box center [66, 128] width 132 height 24
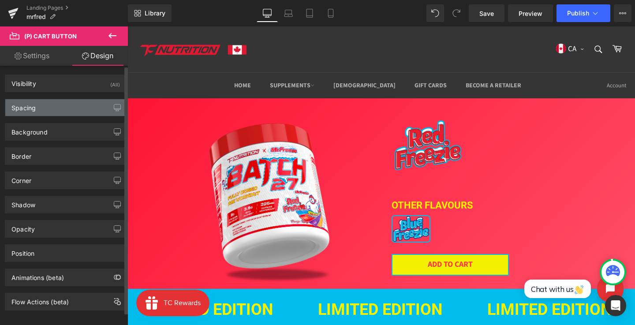
click at [63, 105] on div "Spacing" at bounding box center [65, 107] width 121 height 17
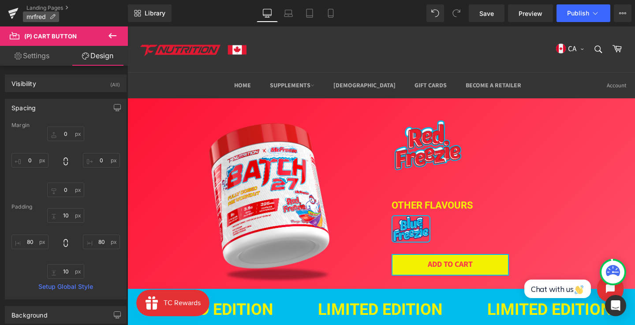
click at [35, 15] on span "mrfred" at bounding box center [35, 16] width 19 height 7
click at [40, 5] on link "Landing Pages" at bounding box center [76, 7] width 101 height 7
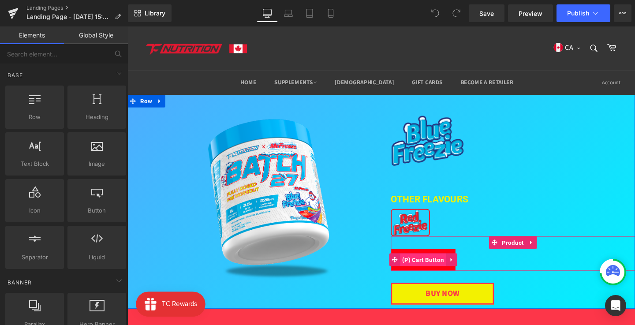
click at [438, 271] on span "(P) Cart Button" at bounding box center [438, 271] width 48 height 13
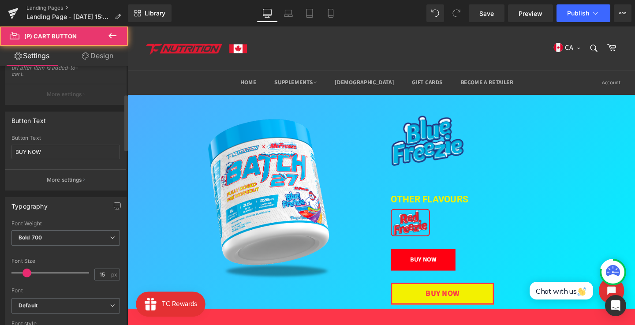
scroll to position [146, 0]
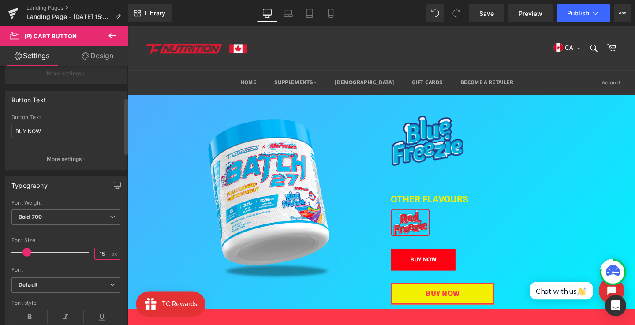
click at [99, 252] on input "15" at bounding box center [102, 253] width 15 height 11
type input "18"
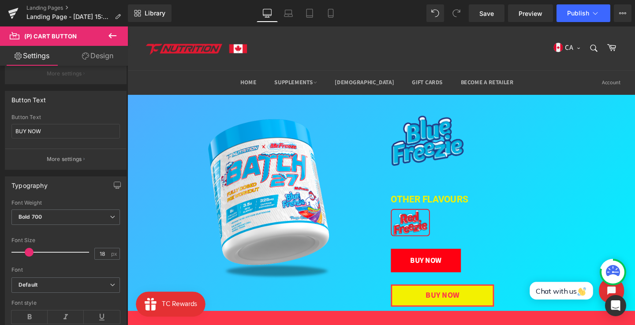
click at [102, 56] on link "Design" at bounding box center [98, 56] width 64 height 20
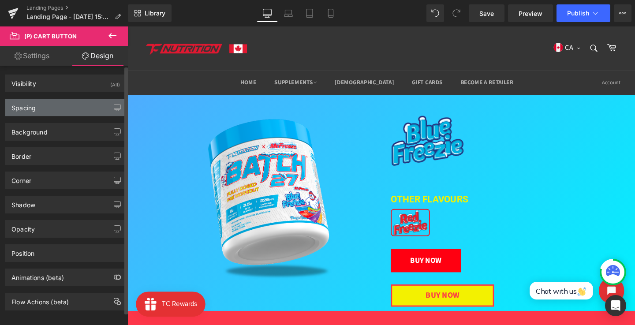
click at [48, 104] on div "Spacing" at bounding box center [65, 107] width 121 height 17
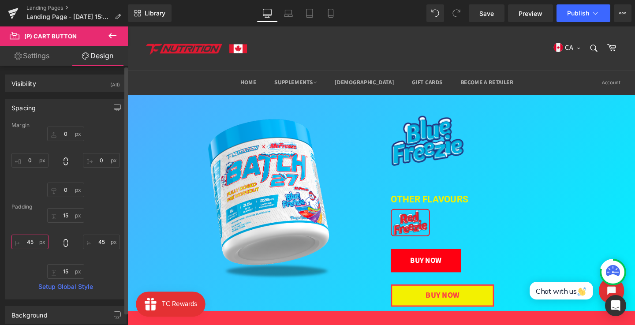
click at [30, 239] on input "45" at bounding box center [29, 241] width 37 height 15
type input "80"
click at [101, 243] on input "45" at bounding box center [101, 241] width 37 height 15
type input "80"
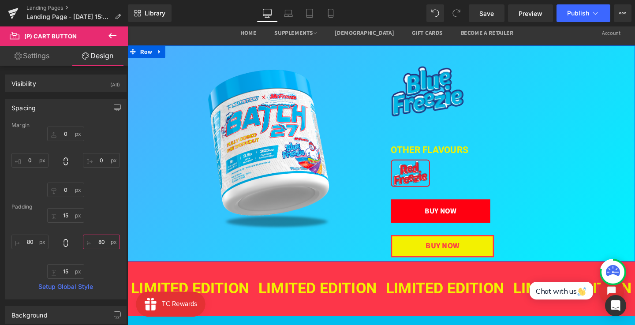
scroll to position [51, 0]
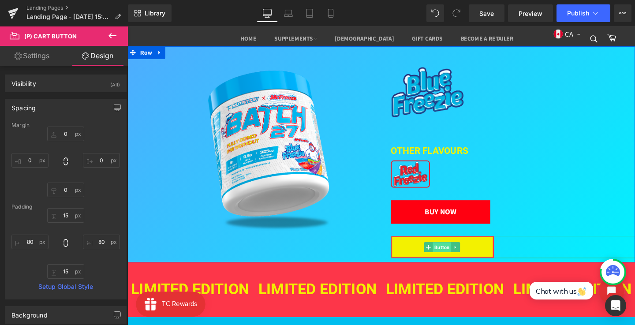
click at [455, 255] on span "Button" at bounding box center [457, 258] width 19 height 11
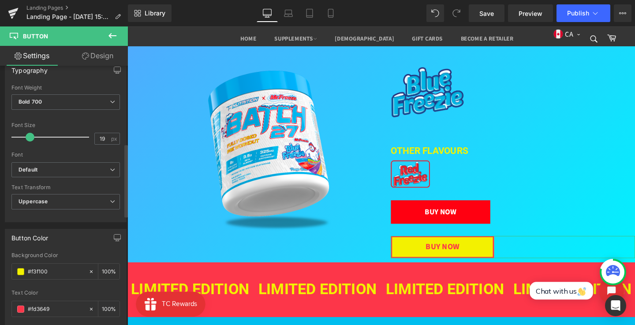
scroll to position [338, 0]
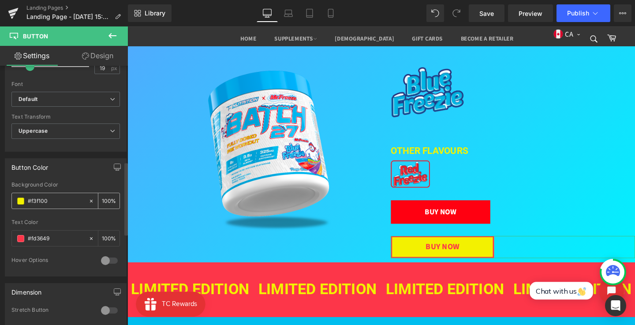
click at [41, 204] on input "#f3f100" at bounding box center [56, 201] width 56 height 10
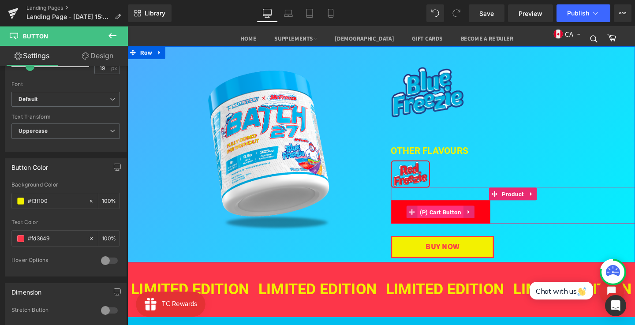
click at [455, 223] on span "(P) Cart Button" at bounding box center [456, 221] width 48 height 13
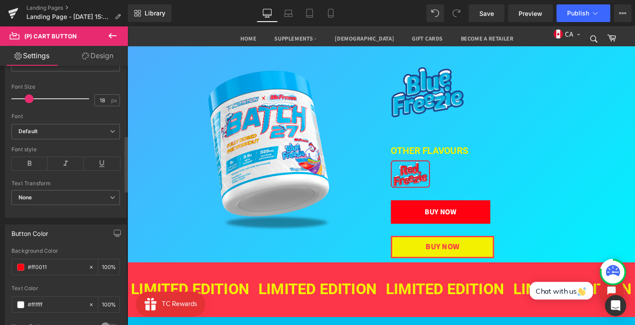
scroll to position [396, 0]
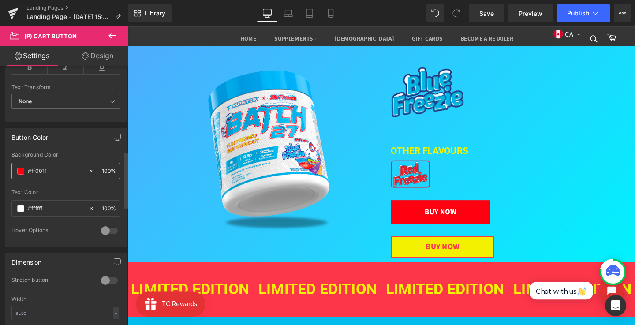
click at [41, 171] on input "#ff0011" at bounding box center [56, 171] width 56 height 10
paste input "3f100"
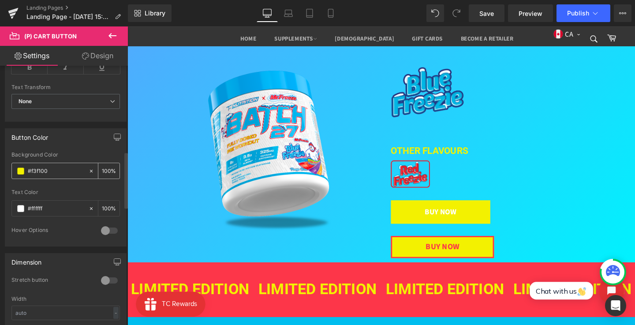
type input "#f3f100"
click at [85, 163] on div "#f3f100 100 %" at bounding box center [65, 171] width 108 height 16
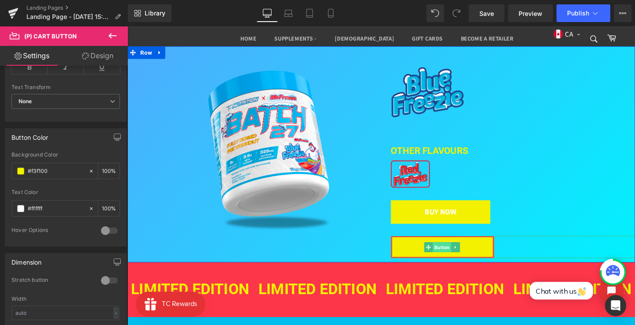
click at [455, 257] on span "Button" at bounding box center [457, 258] width 19 height 11
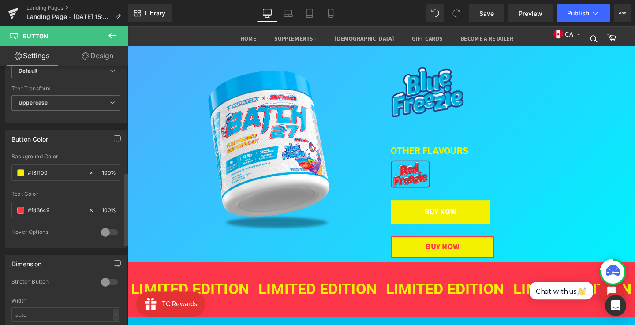
scroll to position [375, 0]
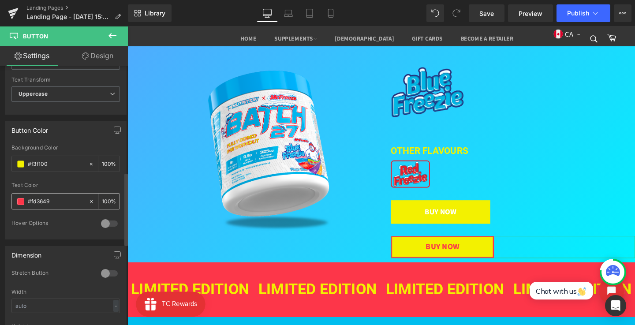
click at [48, 200] on input "#fd3649" at bounding box center [56, 202] width 56 height 10
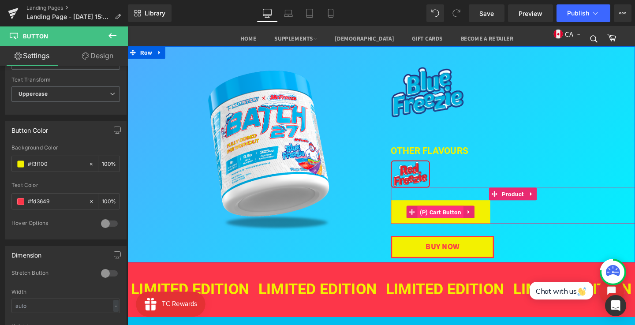
click at [456, 222] on span "(P) Cart Button" at bounding box center [456, 221] width 48 height 13
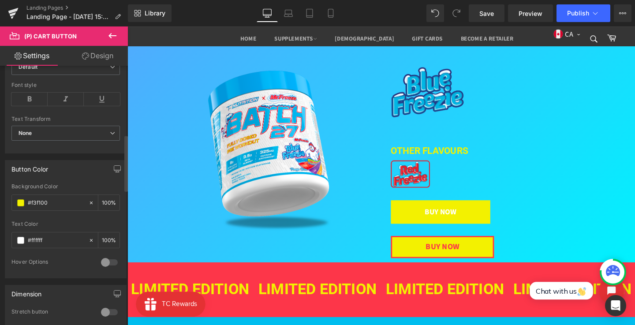
scroll to position [366, 0]
click at [51, 232] on div "#ffffff" at bounding box center [50, 237] width 76 height 15
click at [48, 236] on input "#ffffff" at bounding box center [56, 239] width 56 height 10
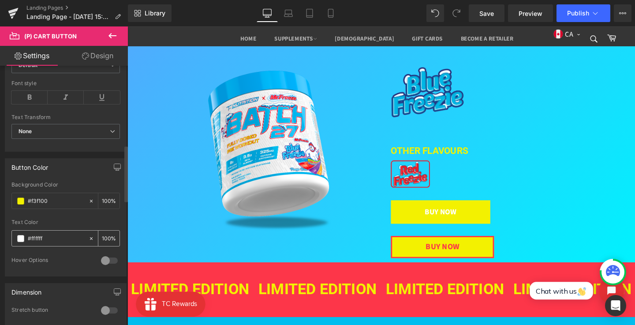
click at [48, 236] on input "#ffffff" at bounding box center [56, 239] width 56 height 10
paste input "d3649"
type input "#fd3649"
click at [57, 219] on div at bounding box center [65, 216] width 108 height 6
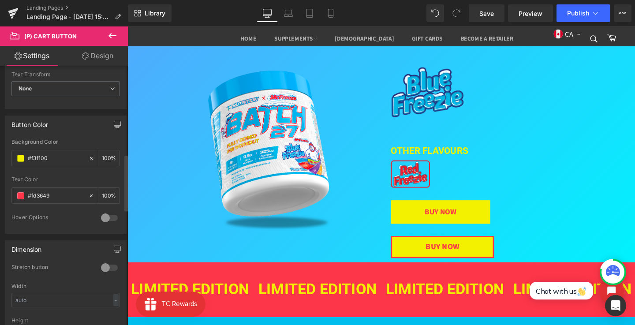
scroll to position [445, 0]
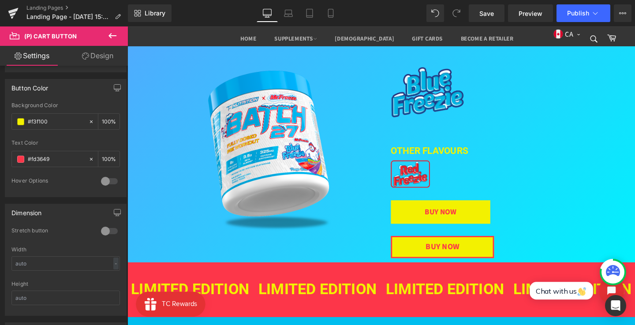
click at [102, 59] on link "Design" at bounding box center [98, 56] width 64 height 20
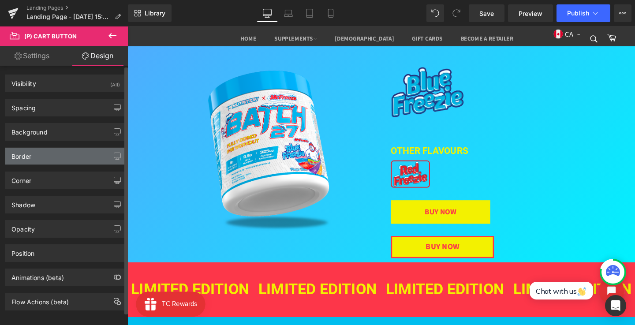
click at [58, 152] on div "Border" at bounding box center [65, 156] width 121 height 17
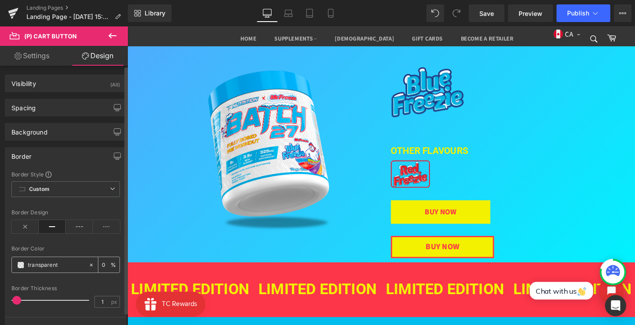
click at [46, 270] on div "transparent" at bounding box center [50, 264] width 76 height 15
click at [46, 263] on input "transparent" at bounding box center [56, 265] width 56 height 10
click at [47, 266] on input "transparent" at bounding box center [56, 265] width 56 height 10
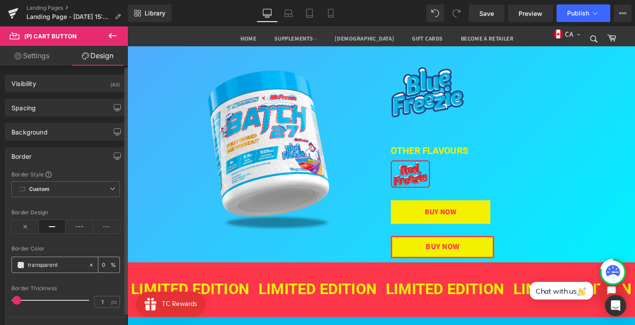
click at [47, 266] on input "transparent" at bounding box center [56, 265] width 56 height 10
paste input "#fd3649"
click at [34, 263] on input "##fd3649" at bounding box center [56, 265] width 56 height 10
type input "#fd3649"
type input "100"
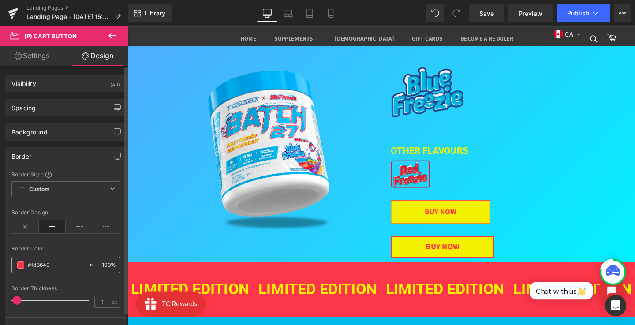
type input "#fd3649"
click at [77, 258] on div "#fd3649" at bounding box center [50, 264] width 76 height 15
click at [79, 243] on div at bounding box center [65, 241] width 108 height 6
click at [95, 298] on input "1" at bounding box center [102, 301] width 15 height 11
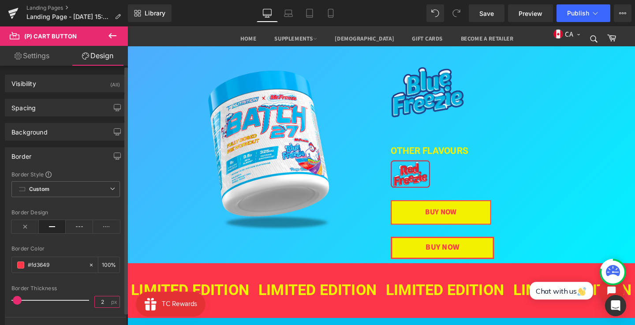
type input "3"
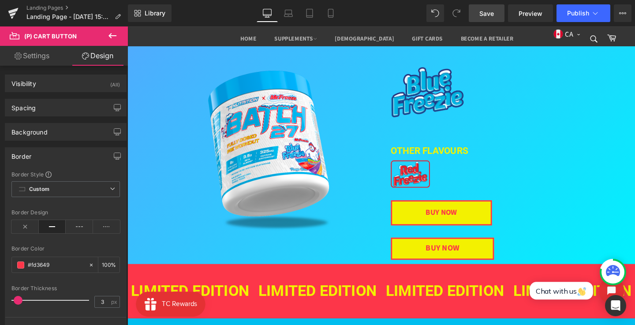
click at [486, 13] on span "Save" at bounding box center [486, 13] width 15 height 9
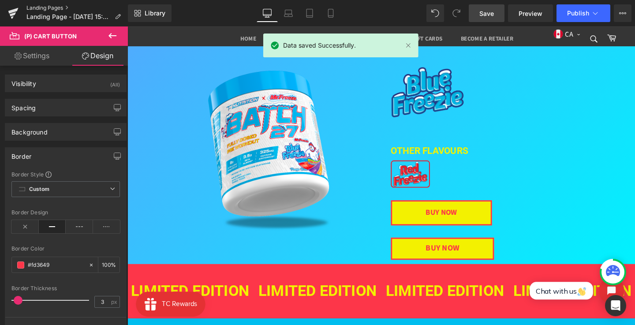
click at [37, 7] on link "Landing Pages" at bounding box center [76, 7] width 101 height 7
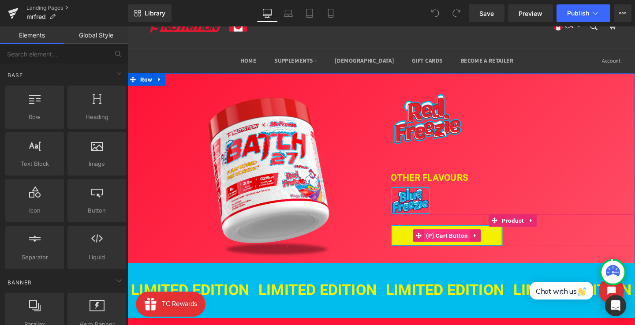
click at [446, 245] on span "(P) Cart Button" at bounding box center [463, 245] width 48 height 13
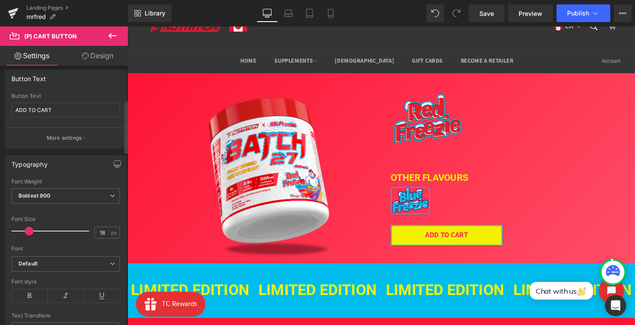
scroll to position [168, 0]
click at [85, 56] on icon at bounding box center [85, 55] width 7 height 7
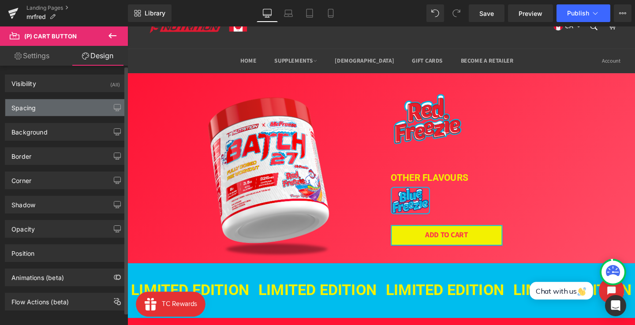
click at [61, 105] on div "Spacing" at bounding box center [65, 107] width 121 height 17
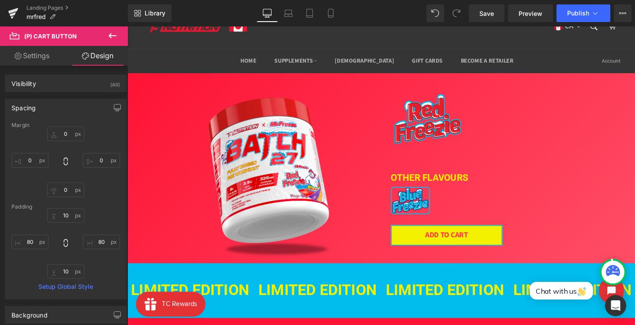
click at [31, 1] on div "Landing Pages mrfred" at bounding box center [64, 13] width 128 height 26
click at [35, 9] on link "Landing Pages" at bounding box center [76, 7] width 101 height 7
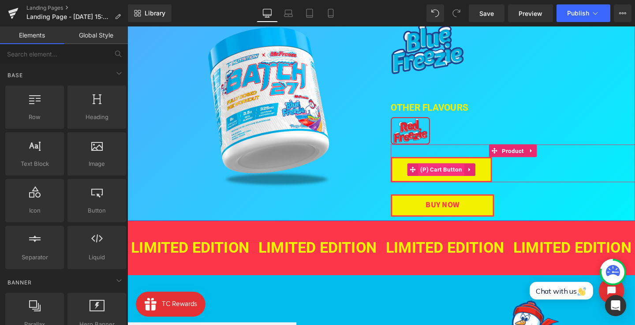
click at [448, 176] on span "(P) Cart Button" at bounding box center [457, 176] width 48 height 13
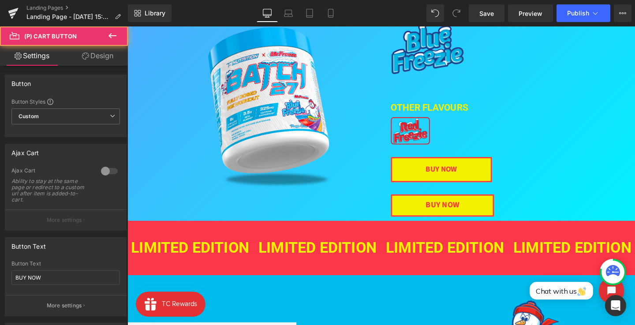
click at [89, 58] on link "Design" at bounding box center [98, 56] width 64 height 20
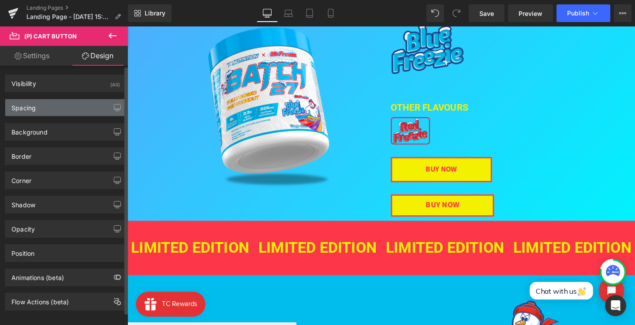
click at [67, 105] on div "Spacing" at bounding box center [65, 107] width 121 height 17
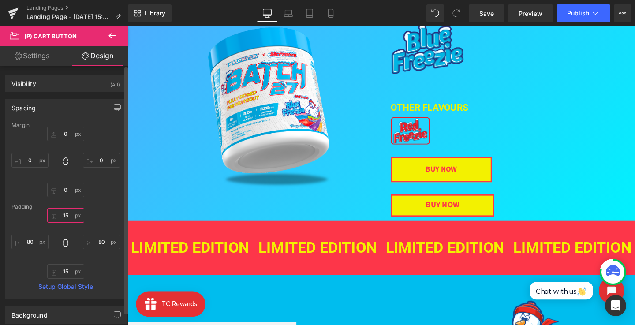
click at [62, 221] on input "15" at bounding box center [65, 215] width 37 height 15
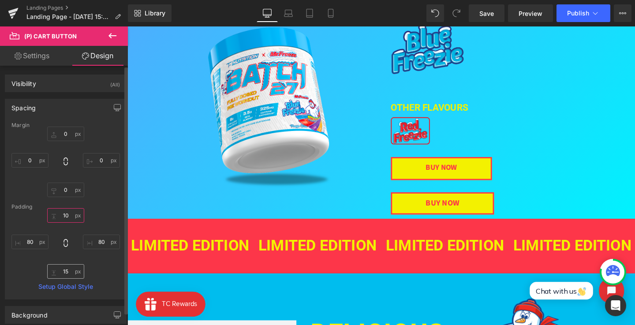
type input "10"
click at [66, 275] on input "15" at bounding box center [65, 271] width 37 height 15
type input "10"
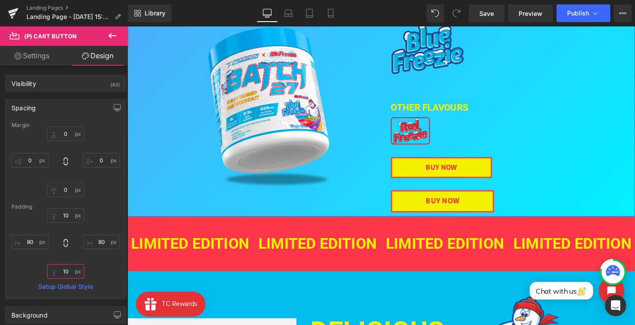
scroll to position [88, 0]
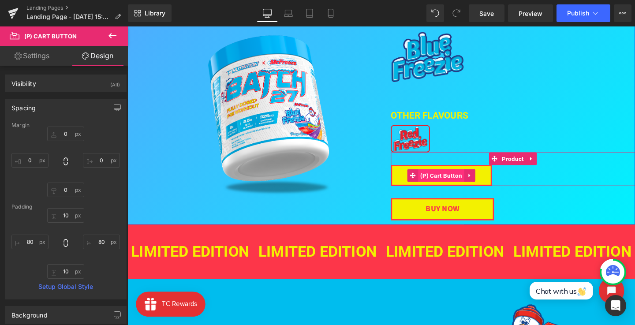
click at [468, 175] on button "BUY NOW" at bounding box center [457, 183] width 106 height 22
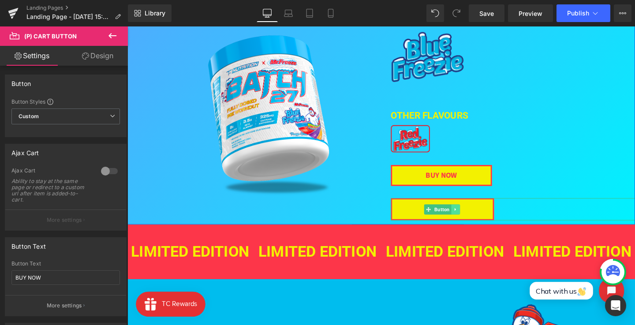
click at [473, 219] on icon at bounding box center [472, 218] width 5 height 5
click at [476, 219] on icon at bounding box center [476, 218] width 5 height 5
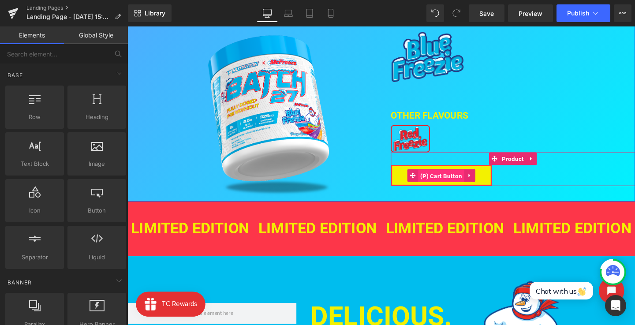
click at [457, 182] on span "(P) Cart Button" at bounding box center [457, 183] width 48 height 13
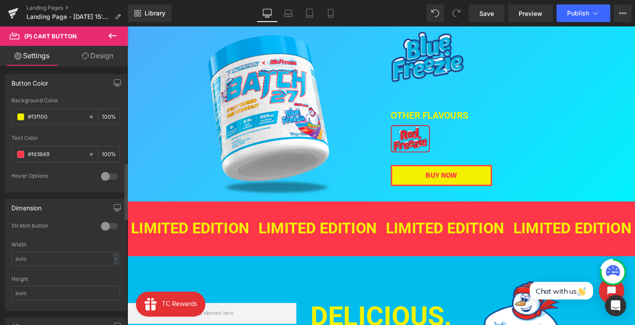
scroll to position [447, 0]
click at [104, 176] on div at bounding box center [109, 179] width 21 height 14
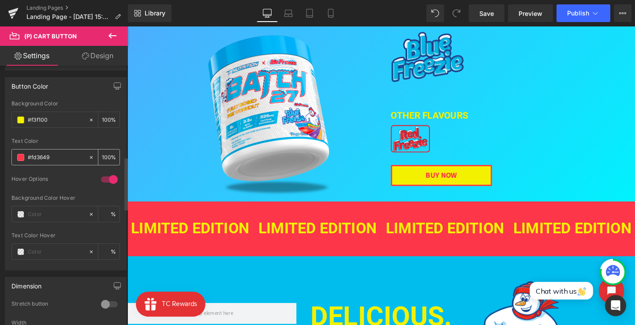
click at [44, 155] on input "#fd3649" at bounding box center [56, 157] width 56 height 10
click at [48, 216] on input "text" at bounding box center [56, 214] width 56 height 10
paste input "#fd3649"
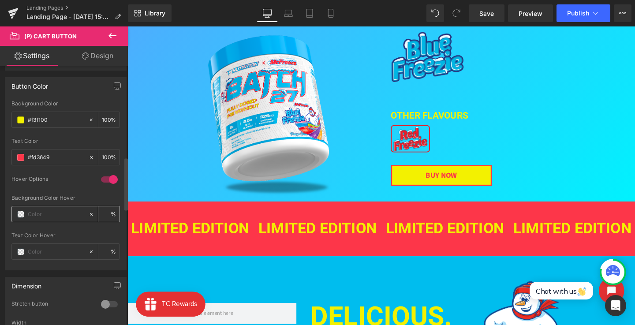
type input "#fd3649"
type input "100"
type input "#fd3649"
click at [52, 234] on div "Text Color Hover" at bounding box center [65, 235] width 108 height 6
click at [52, 255] on input "text" at bounding box center [56, 252] width 56 height 10
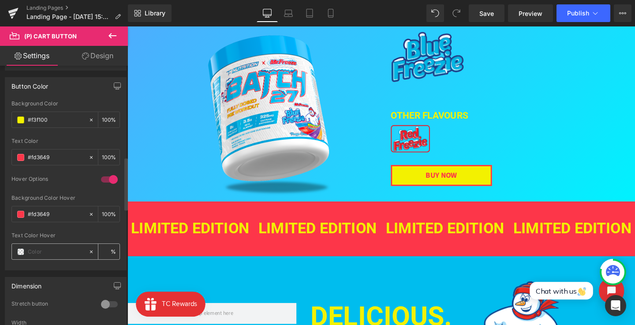
type input "F"
type input "0"
type input "#fff"
type input "100"
type input "#fffff"
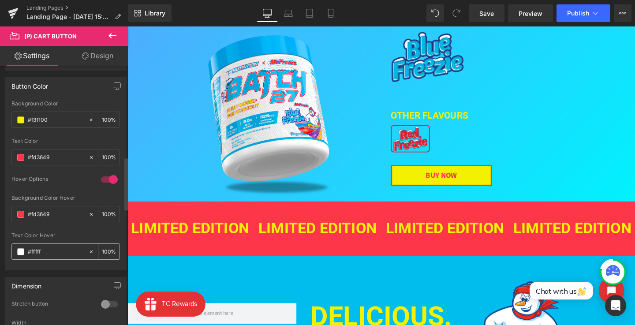
type input "0"
type input "#ffffff"
type input "100"
type input "#ffffff"
click at [63, 232] on div "Text Color Hover" at bounding box center [65, 235] width 108 height 6
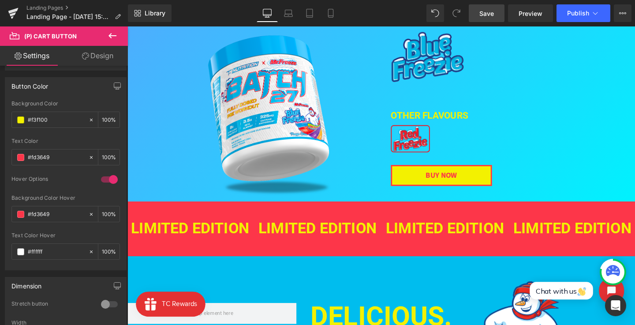
click at [483, 9] on span "Save" at bounding box center [486, 13] width 15 height 9
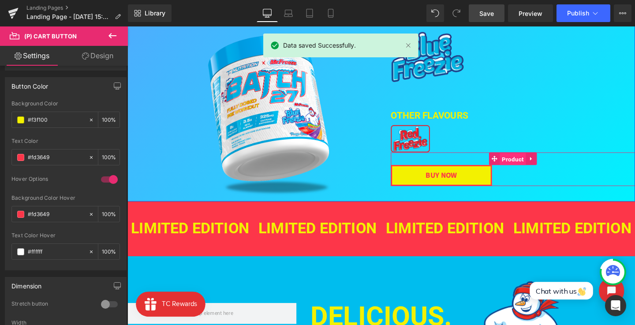
click at [524, 161] on span "Product" at bounding box center [532, 165] width 27 height 13
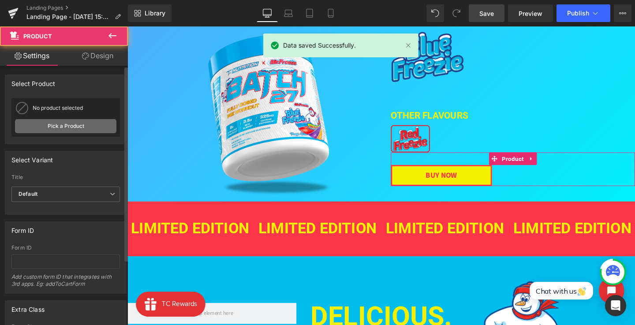
click at [62, 130] on link "Pick a Product" at bounding box center [65, 126] width 101 height 14
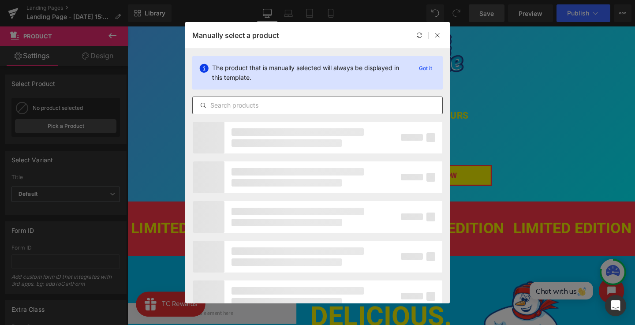
click at [263, 100] on input "text" at bounding box center [317, 105] width 249 height 11
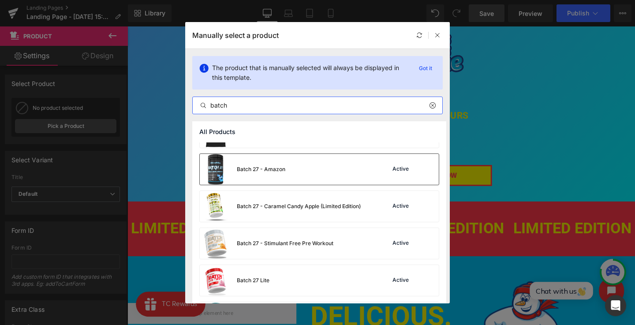
scroll to position [123, 0]
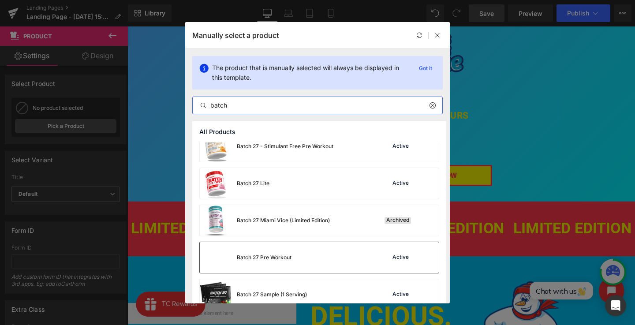
type input "batch"
click at [344, 254] on div "Batch 27 Pre Workout Active" at bounding box center [319, 257] width 239 height 31
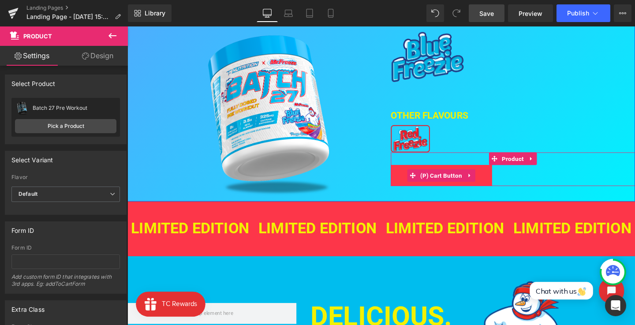
click at [413, 186] on button "BUY NOW" at bounding box center [457, 183] width 106 height 22
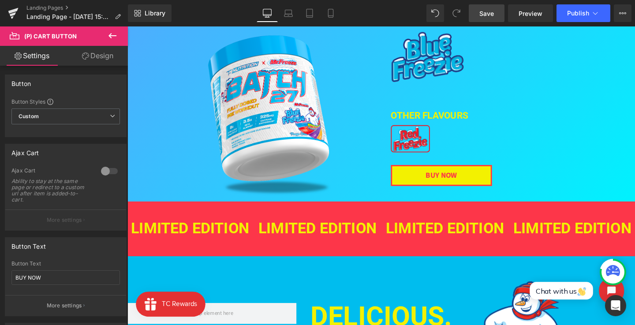
click at [492, 11] on span "Save" at bounding box center [486, 13] width 15 height 9
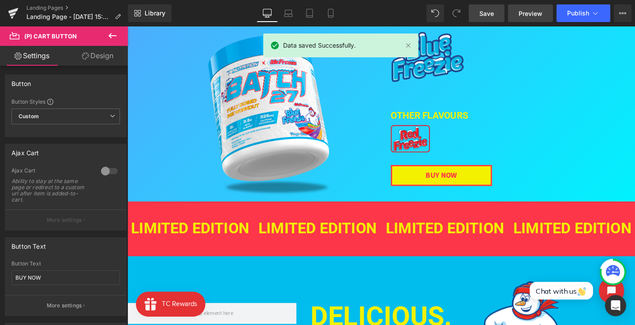
click at [525, 12] on span "Preview" at bounding box center [530, 13] width 24 height 9
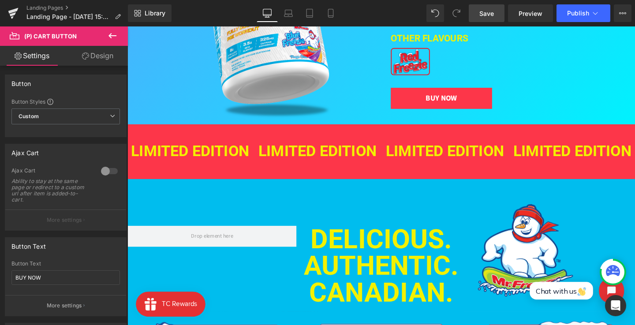
scroll to position [160, 0]
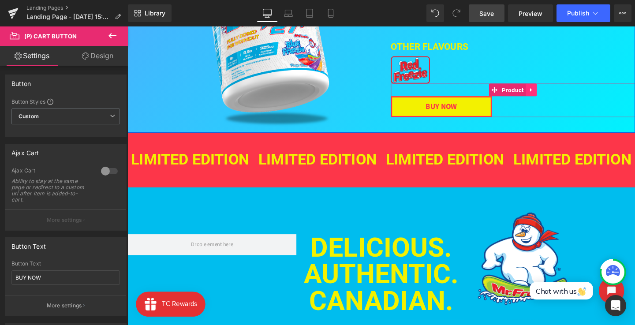
click at [549, 92] on icon at bounding box center [552, 92] width 6 height 7
click at [546, 93] on icon at bounding box center [546, 92] width 6 height 7
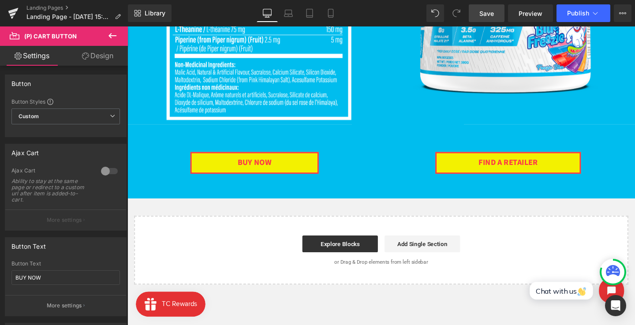
scroll to position [906, 0]
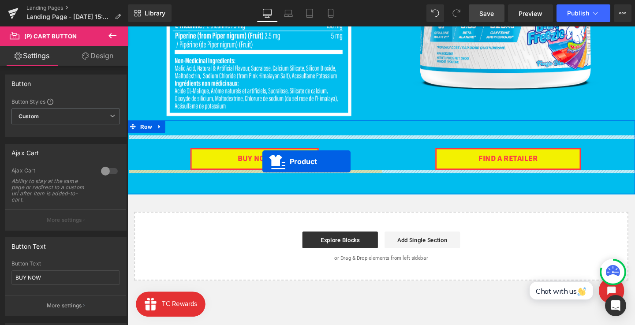
drag, startPoint x: 516, startPoint y: 129, endPoint x: 269, endPoint y: 168, distance: 249.5
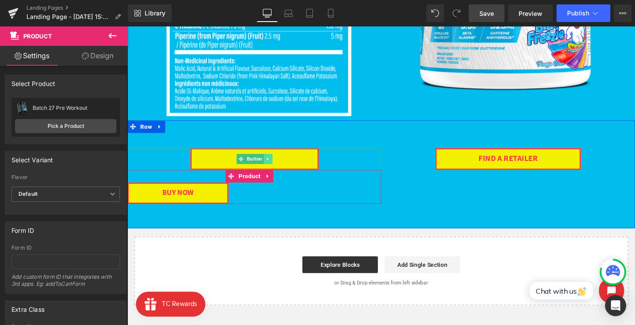
click at [274, 164] on icon at bounding box center [274, 165] width 5 height 5
click at [281, 166] on link at bounding box center [279, 165] width 9 height 11
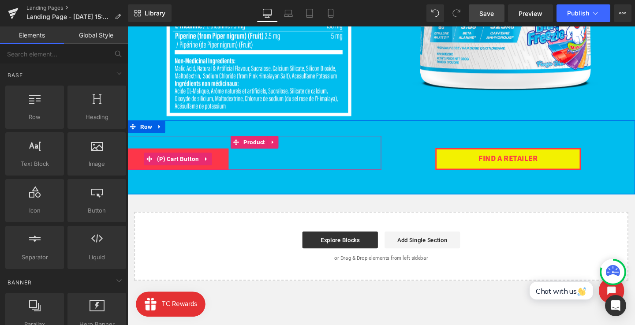
click at [192, 162] on span "(P) Cart Button" at bounding box center [180, 165] width 48 height 13
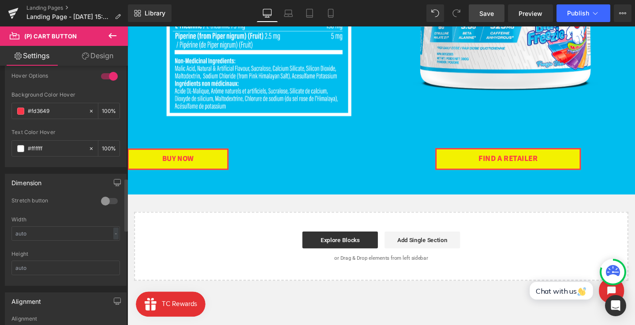
scroll to position [638, 0]
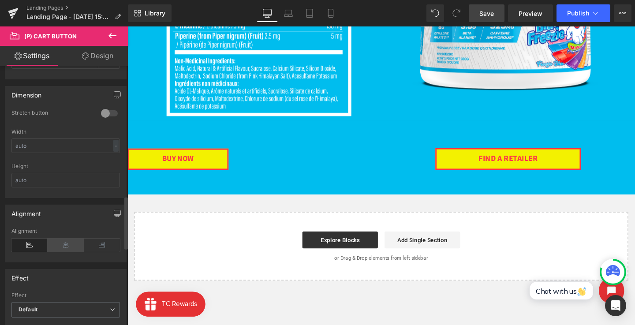
click at [59, 248] on icon at bounding box center [66, 244] width 36 height 13
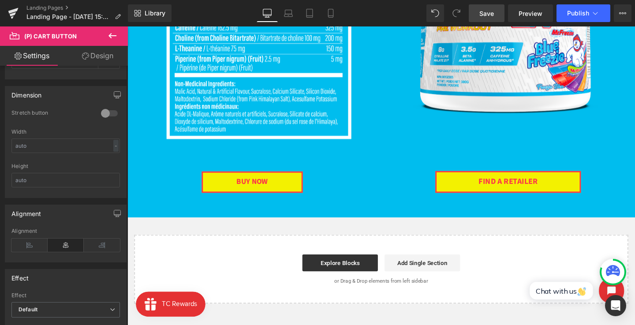
scroll to position [863, 0]
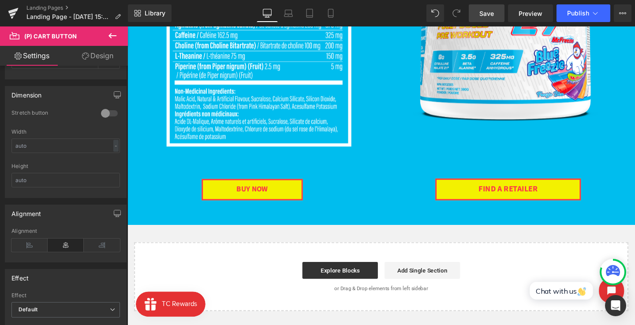
click at [96, 49] on link "Design" at bounding box center [98, 56] width 64 height 20
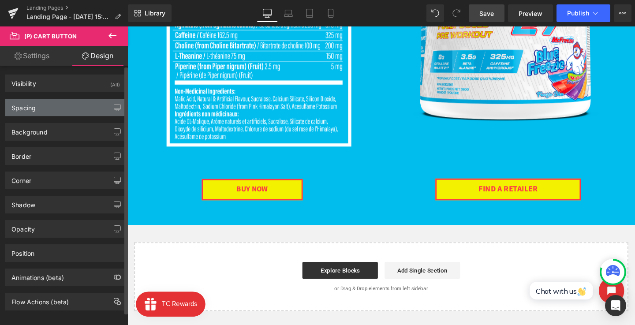
click at [62, 100] on div "Spacing" at bounding box center [65, 107] width 121 height 17
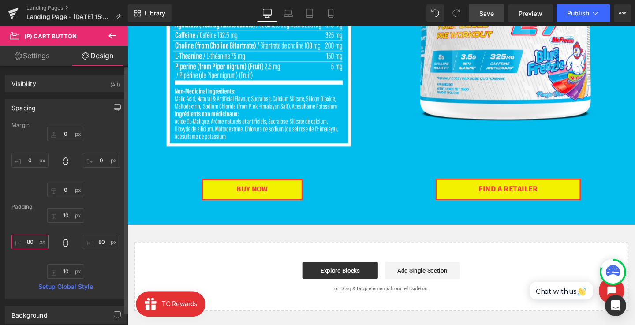
click at [31, 241] on input "80" at bounding box center [29, 241] width 37 height 15
type input "100"
click at [97, 245] on input "80" at bounding box center [101, 241] width 37 height 15
type input "110"
click at [38, 240] on input "100" at bounding box center [29, 241] width 37 height 15
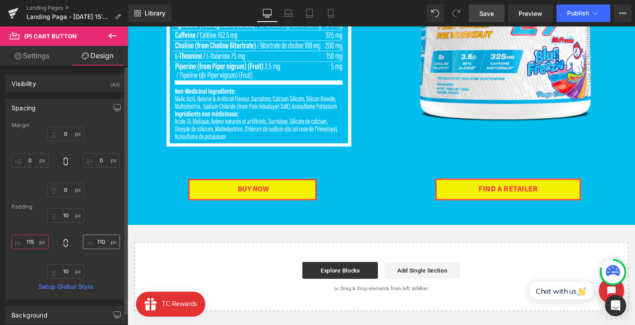
type input "115"
click at [101, 244] on input "110" at bounding box center [101, 241] width 37 height 15
type input "115"
click at [483, 9] on span "Save" at bounding box center [486, 13] width 15 height 9
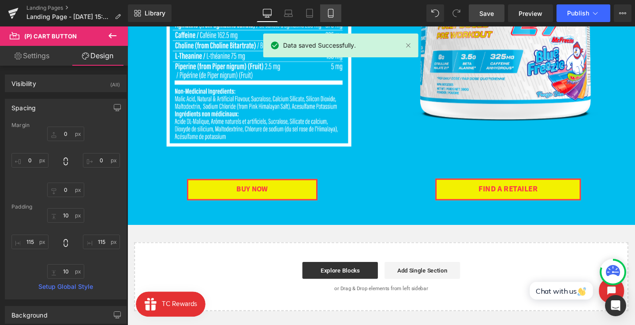
click at [332, 12] on icon at bounding box center [330, 13] width 9 height 9
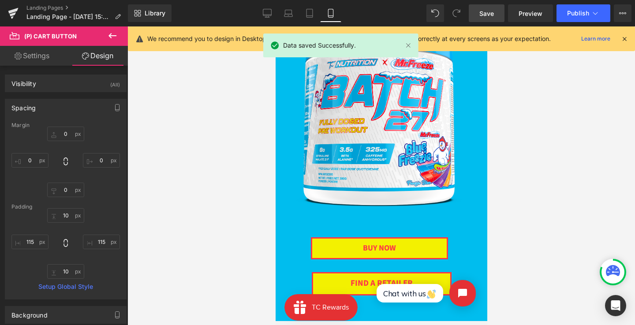
type input "0"
type input "10"
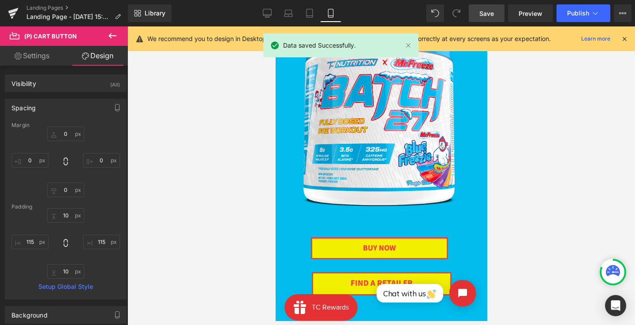
type input "115"
type input "10"
type input "115"
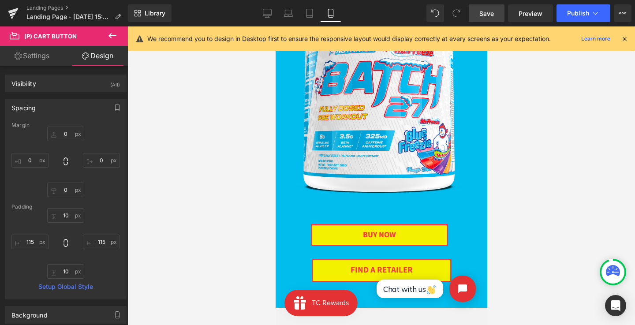
scroll to position [1676, 0]
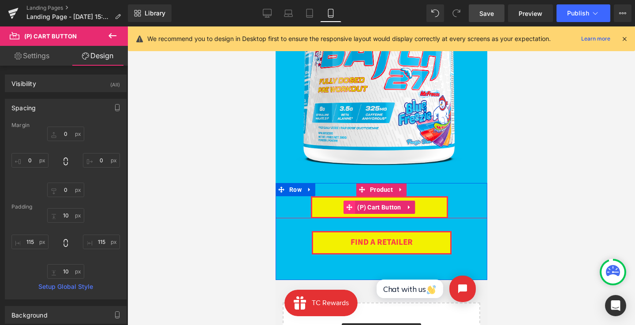
click at [352, 207] on span at bounding box center [348, 207] width 11 height 13
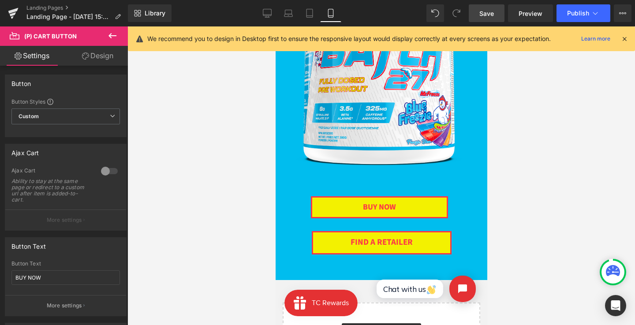
click at [97, 57] on link "Design" at bounding box center [98, 56] width 64 height 20
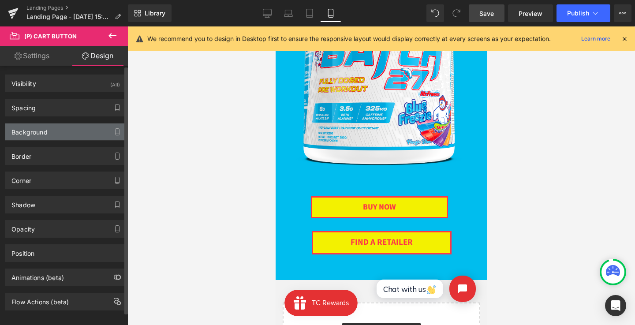
click at [68, 125] on div "Background" at bounding box center [65, 131] width 121 height 17
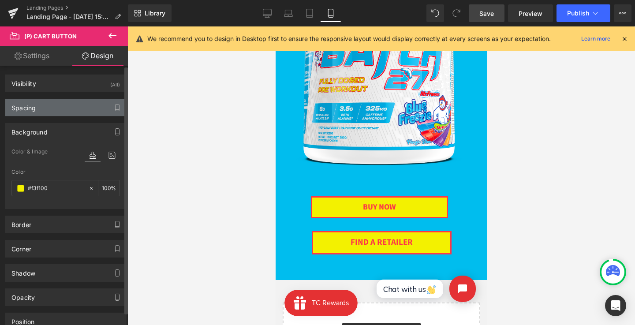
click at [68, 102] on div "Spacing" at bounding box center [65, 107] width 121 height 17
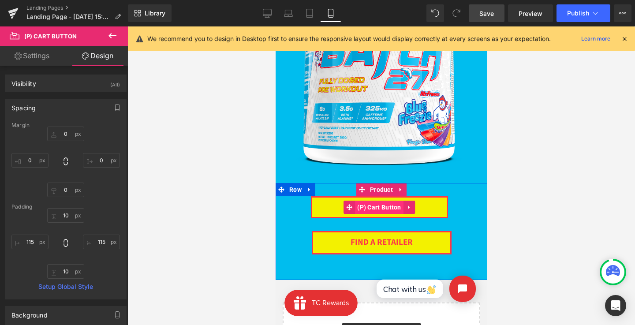
click at [370, 209] on span "(P) Cart Button" at bounding box center [378, 207] width 48 height 13
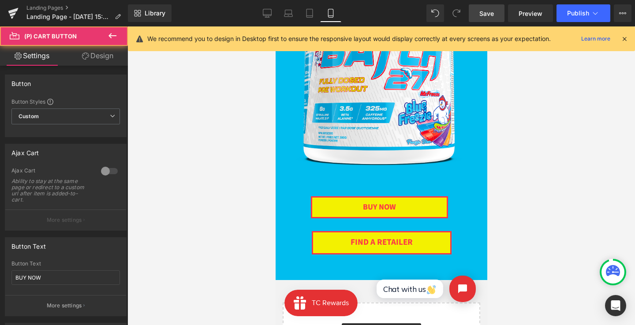
click at [93, 63] on link "Design" at bounding box center [98, 56] width 64 height 20
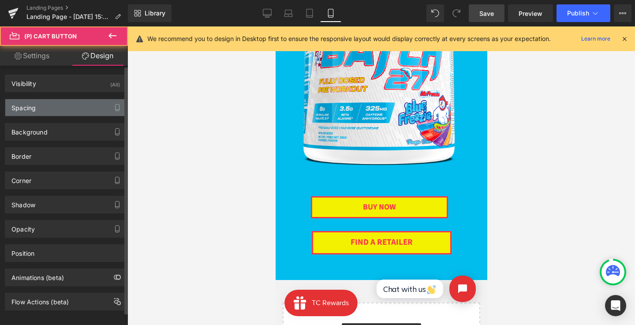
type input "0"
type input "10"
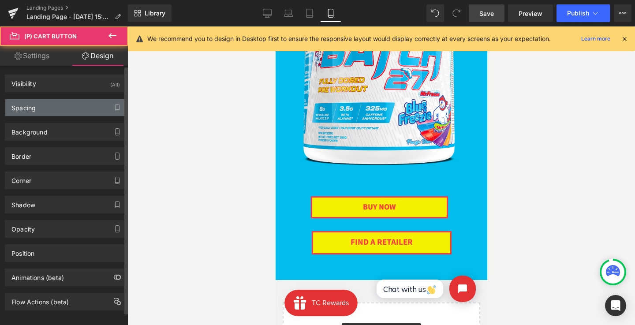
type input "115"
type input "10"
type input "115"
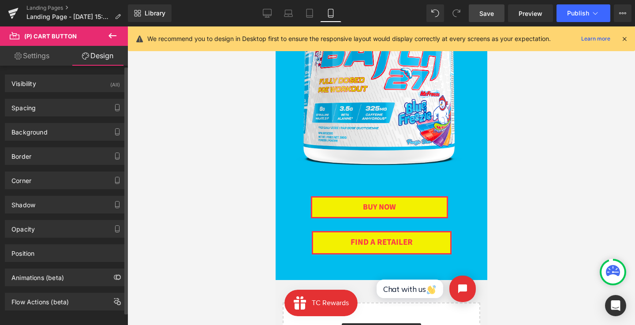
click at [74, 98] on div "Spacing Margin 0px 0 0px 0 0px 0 0px 0 Padding 10px 10 115px 115 10px 10 115px …" at bounding box center [66, 104] width 132 height 24
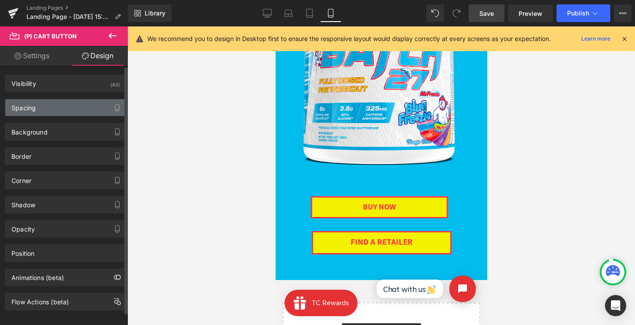
click at [74, 100] on div "Spacing Margin 0px 0 0px 0 0px 0 0px 0 Padding 10px 10 115px 115 10px 10 115px …" at bounding box center [66, 108] width 122 height 18
click at [74, 100] on div "Spacing" at bounding box center [65, 107] width 121 height 17
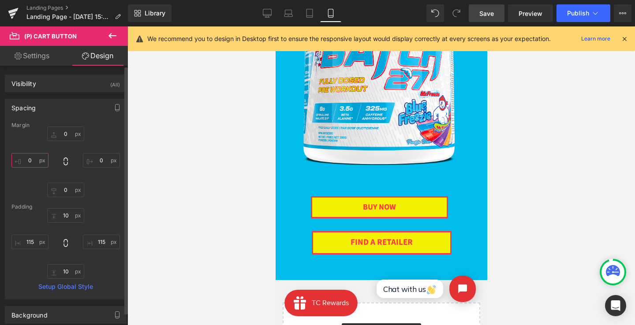
click at [27, 165] on input "0" at bounding box center [29, 160] width 37 height 15
type input "6"
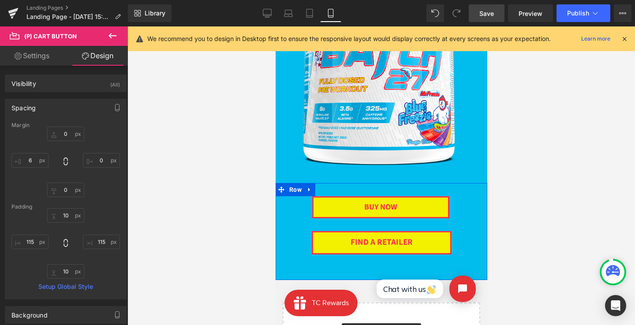
click at [331, 185] on div "BUY NOW (P) Cart Button Product" at bounding box center [381, 201] width 212 height 36
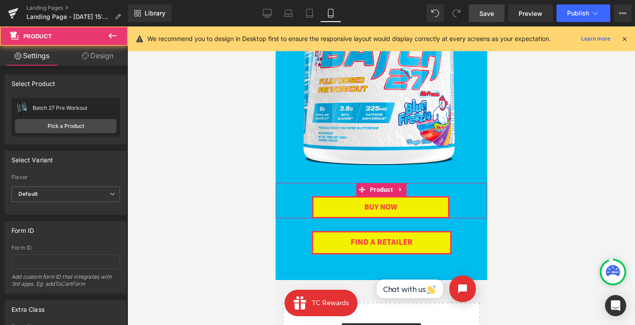
click at [96, 60] on link "Design" at bounding box center [98, 56] width 64 height 20
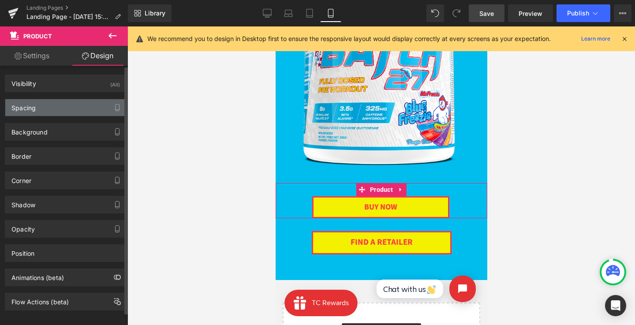
type input "0"
type input "30"
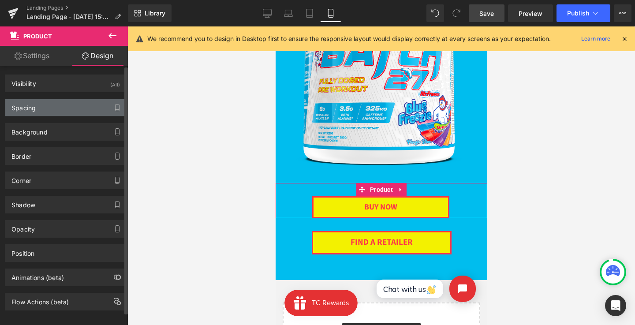
type input "10"
type input "0"
click at [80, 103] on div "Spacing" at bounding box center [65, 107] width 121 height 17
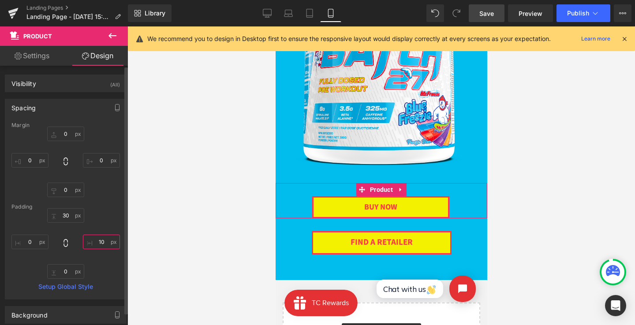
click at [100, 241] on input "10" at bounding box center [101, 241] width 37 height 15
type input "-"
type input "0"
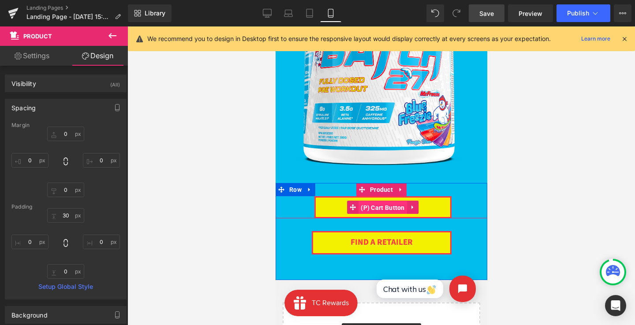
click at [379, 201] on span "(P) Cart Button" at bounding box center [382, 207] width 48 height 13
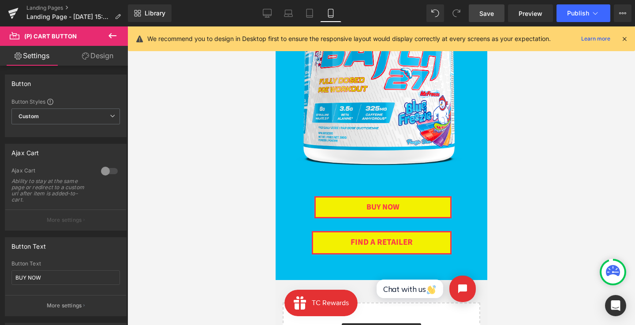
click at [90, 58] on link "Design" at bounding box center [98, 56] width 64 height 20
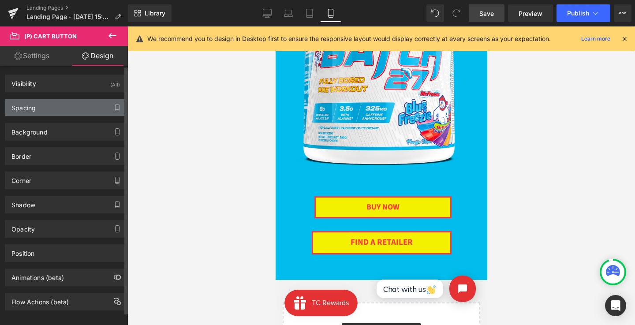
click at [59, 104] on div "Spacing" at bounding box center [65, 107] width 121 height 17
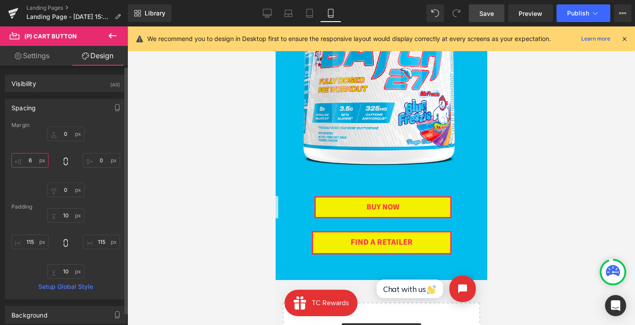
click at [27, 158] on input "6" at bounding box center [29, 160] width 37 height 15
type input "0-"
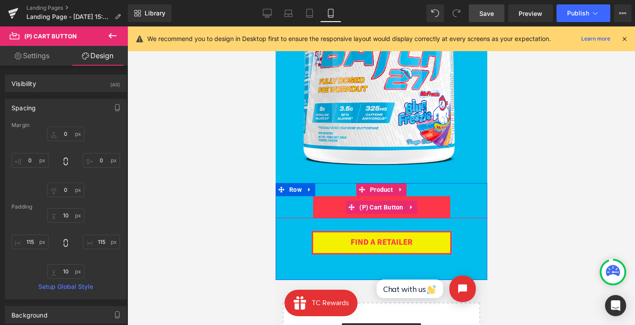
click at [312, 205] on button "BUY NOW" at bounding box center [380, 207] width 137 height 22
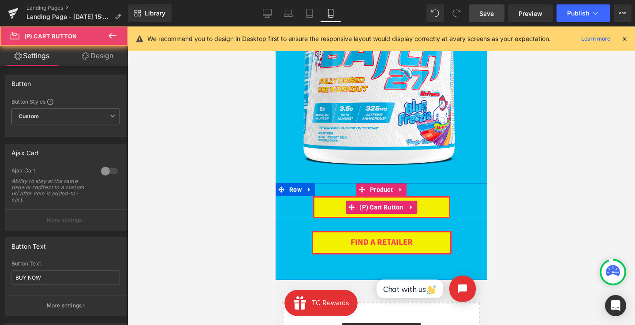
click at [306, 206] on div "BUY NOW" at bounding box center [381, 207] width 212 height 22
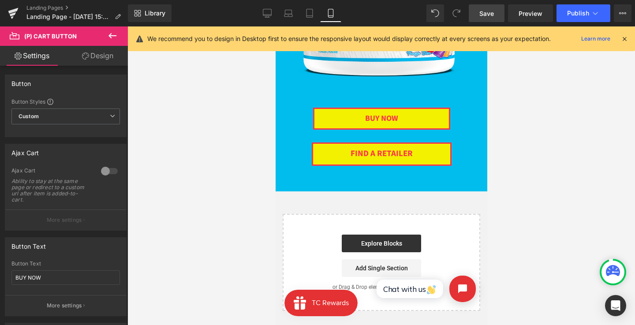
scroll to position [1713, 0]
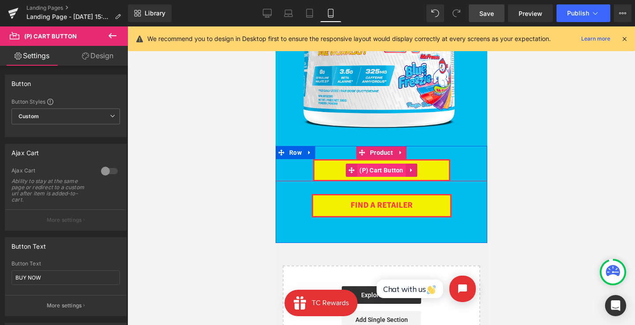
click at [378, 172] on span "(P) Cart Button" at bounding box center [381, 169] width 48 height 13
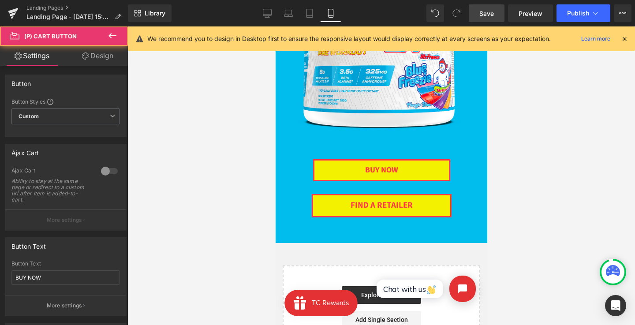
drag, startPoint x: 89, startPoint y: 60, endPoint x: 69, endPoint y: 111, distance: 55.6
click at [89, 60] on link "Design" at bounding box center [98, 56] width 64 height 20
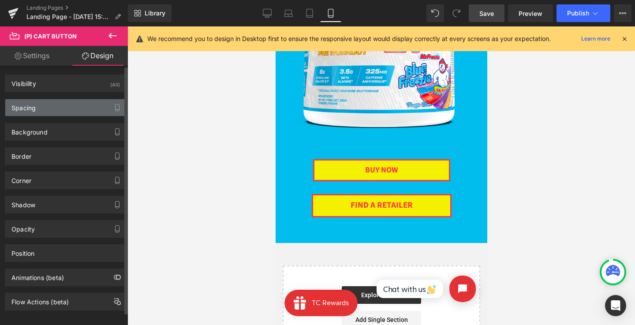
click at [66, 112] on div "Spacing" at bounding box center [65, 107] width 121 height 17
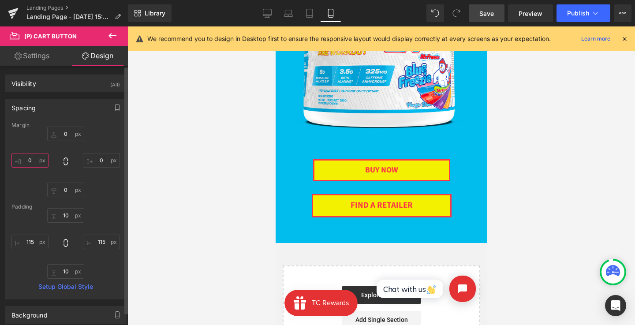
click at [26, 156] on input "0" at bounding box center [29, 160] width 37 height 15
click at [33, 236] on input "115" at bounding box center [29, 241] width 37 height 15
type input "118"
click at [98, 245] on input "115" at bounding box center [101, 241] width 37 height 15
type input "118"
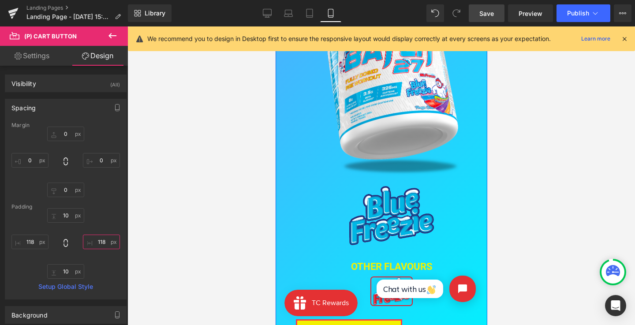
scroll to position [0, 0]
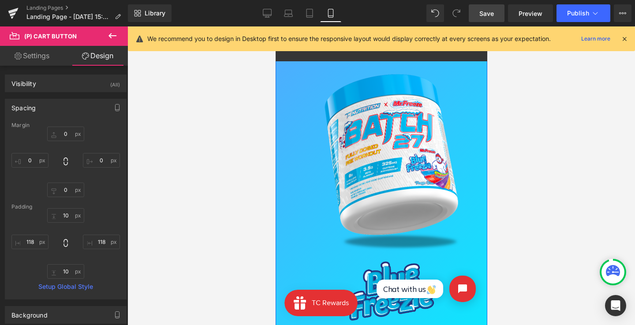
click at [287, 78] on div "Image Image OTHER FLAVOURs Heading Image BUY NOW (P) Cart Button Product Row" at bounding box center [381, 241] width 212 height 386
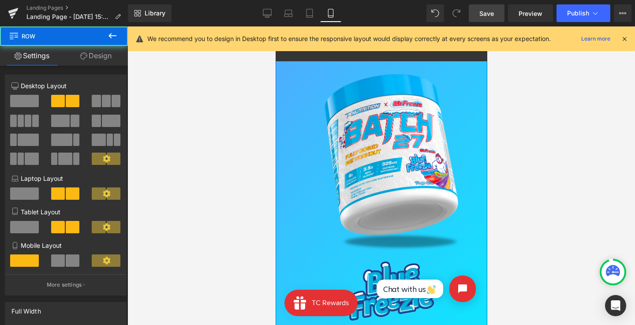
click at [83, 56] on icon at bounding box center [83, 55] width 7 height 7
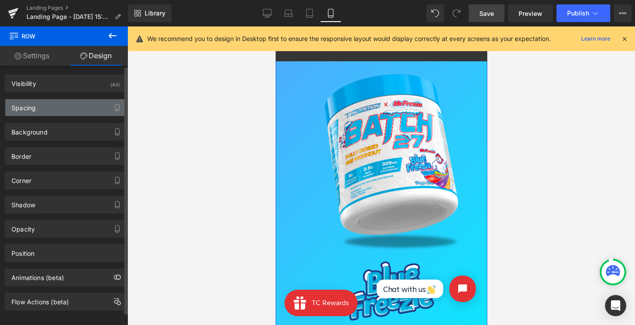
click at [45, 104] on div "Spacing" at bounding box center [65, 107] width 121 height 17
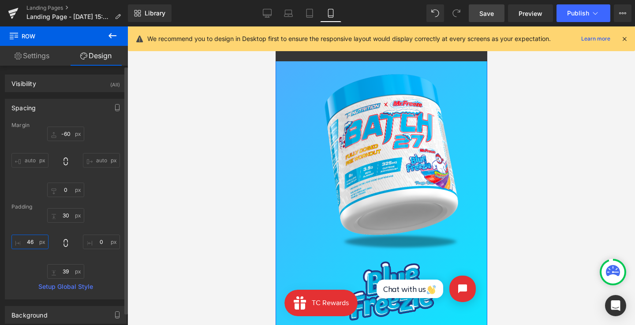
click at [33, 243] on input "46" at bounding box center [29, 241] width 37 height 15
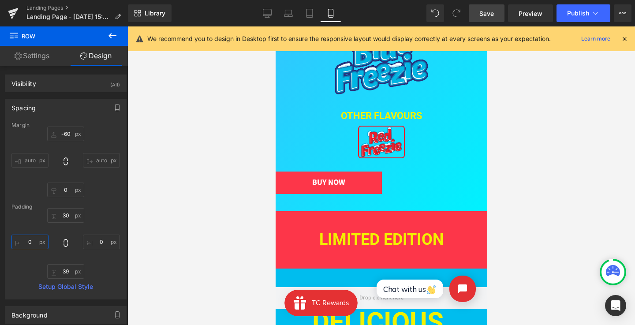
scroll to position [256, 0]
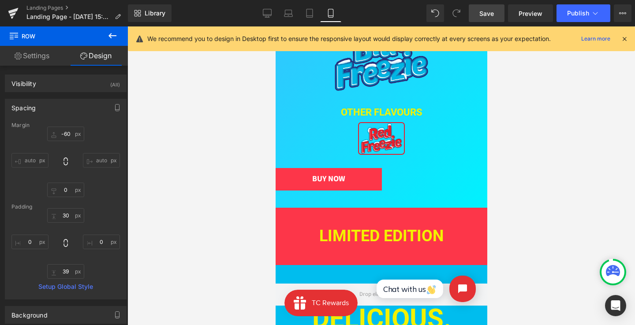
click at [326, 178] on div "BUY NOW (P) Cart Button" at bounding box center [378, 179] width 207 height 22
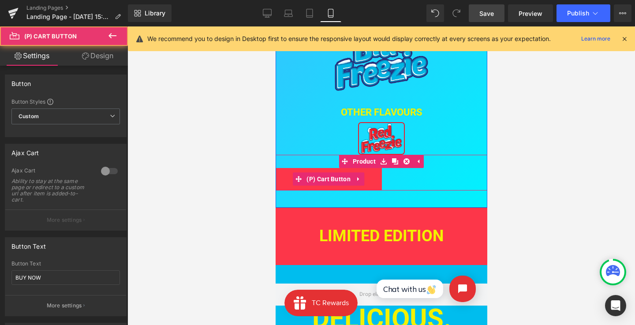
click at [326, 178] on span "(P) Cart Button" at bounding box center [328, 178] width 48 height 13
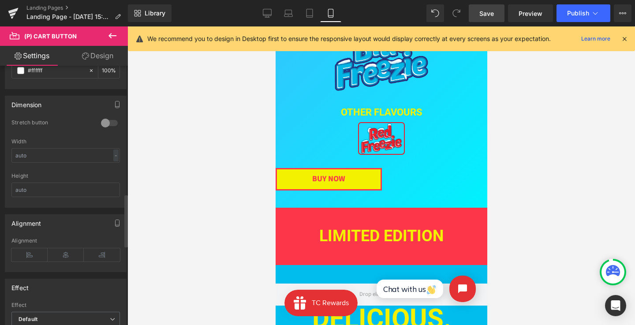
scroll to position [627, 0]
click at [59, 260] on icon at bounding box center [66, 255] width 36 height 13
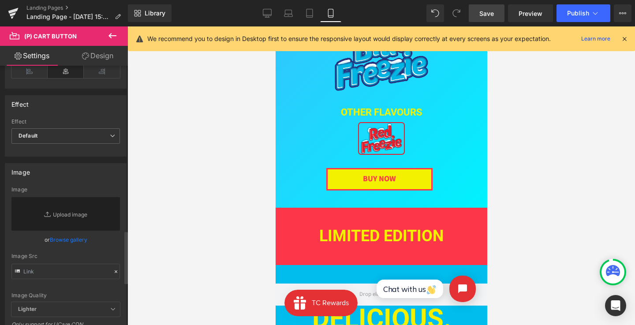
scroll to position [653, 0]
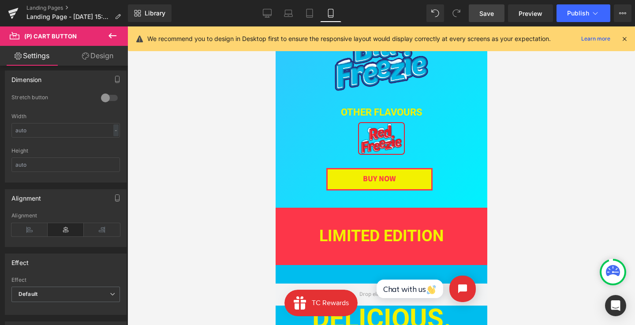
click at [100, 52] on link "Design" at bounding box center [98, 56] width 64 height 20
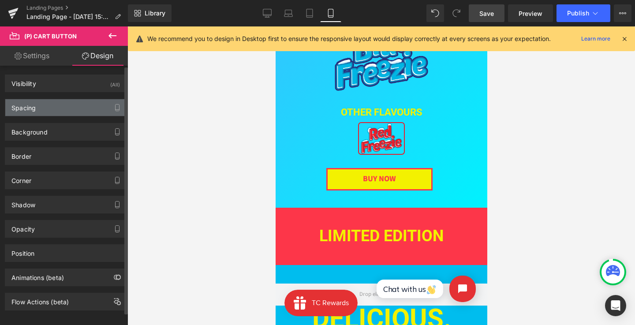
click at [71, 108] on div "Spacing" at bounding box center [65, 107] width 121 height 17
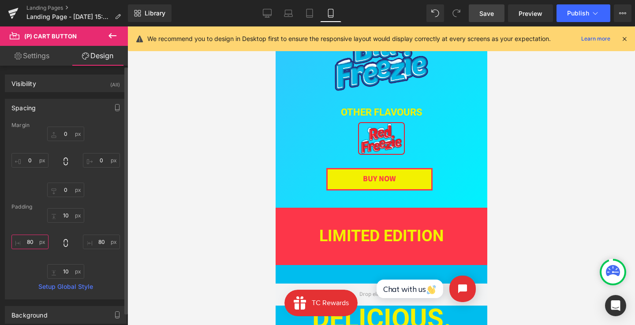
click at [30, 247] on input "80" at bounding box center [29, 241] width 37 height 15
type input "110"
click at [94, 241] on input "80" at bounding box center [101, 241] width 37 height 15
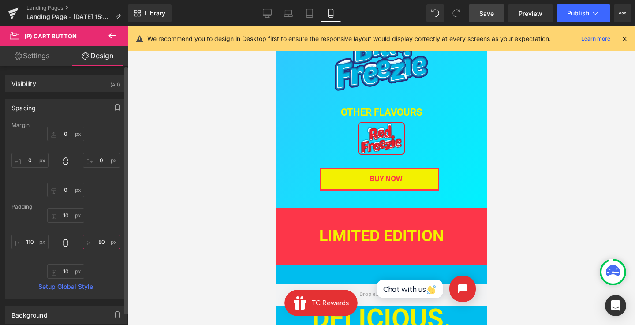
click at [94, 241] on input "80" at bounding box center [101, 241] width 37 height 15
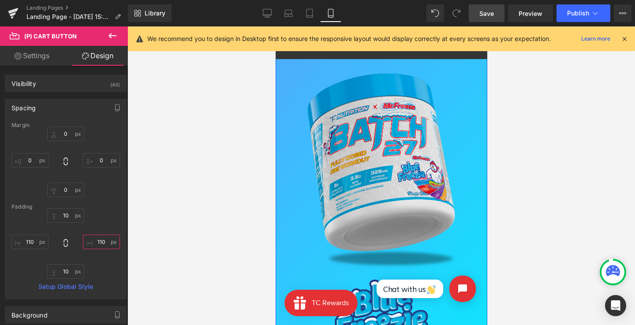
scroll to position [0, 0]
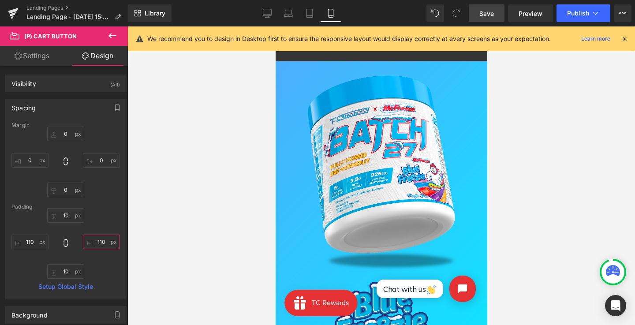
type input "110"
click at [490, 12] on span "Save" at bounding box center [486, 13] width 15 height 9
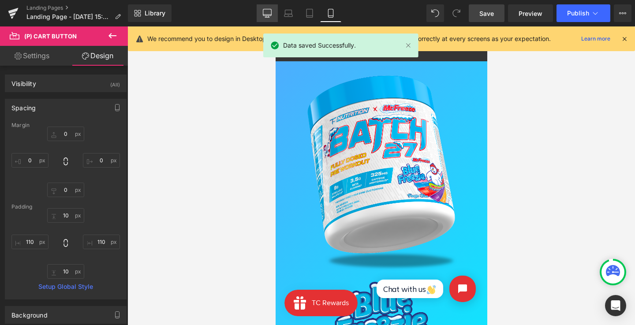
click at [275, 14] on link "Desktop" at bounding box center [266, 13] width 21 height 18
type input "0"
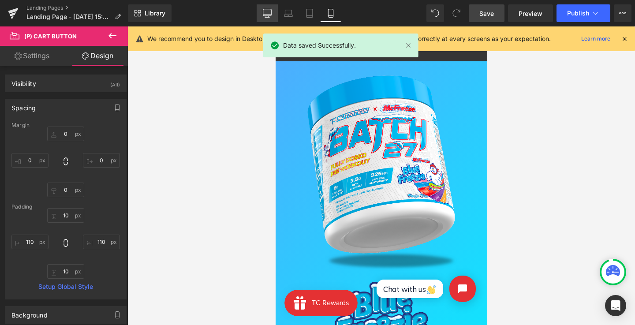
type input "10"
type input "80"
type input "10"
type input "80"
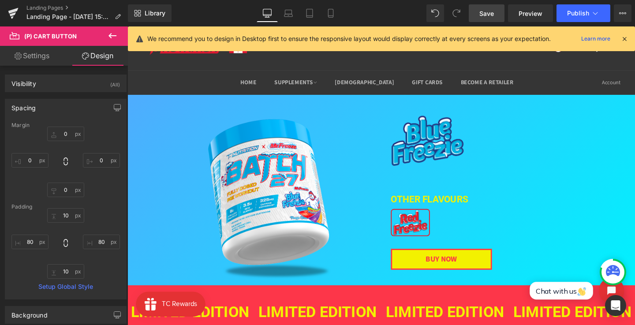
click at [494, 25] on div "Library Desktop Desktop Laptop Tablet Mobile Save Preview Publish Scheduled Vie…" at bounding box center [381, 13] width 507 height 26
click at [487, 14] on span "Save" at bounding box center [486, 13] width 15 height 9
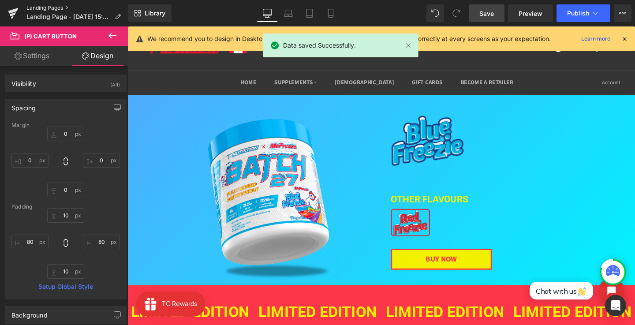
click at [52, 8] on link "Landing Pages" at bounding box center [76, 7] width 101 height 7
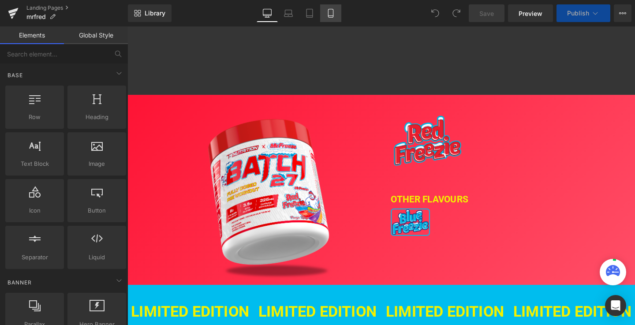
click at [330, 11] on icon at bounding box center [330, 13] width 9 height 9
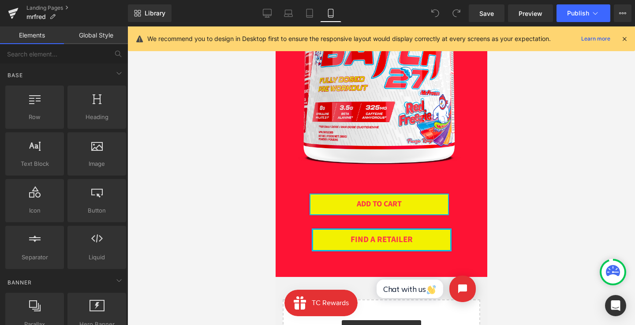
scroll to position [1704, 0]
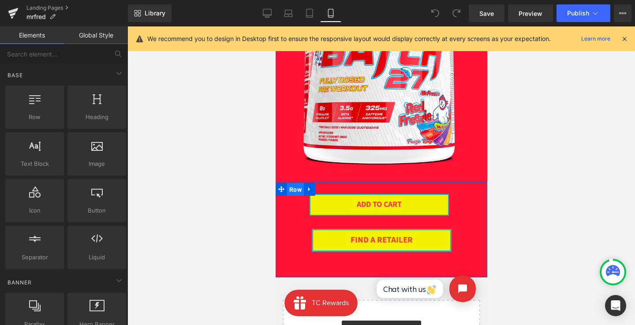
click at [289, 186] on span "Row" at bounding box center [294, 189] width 17 height 13
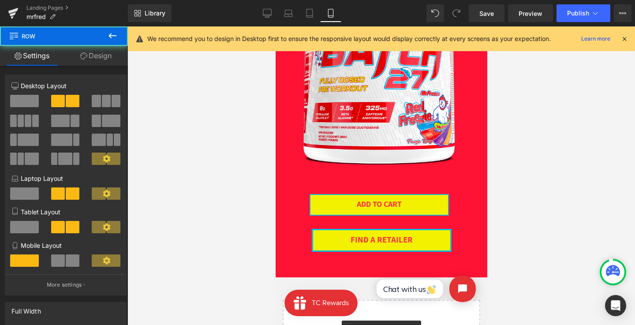
click at [89, 46] on link "Design" at bounding box center [96, 56] width 64 height 20
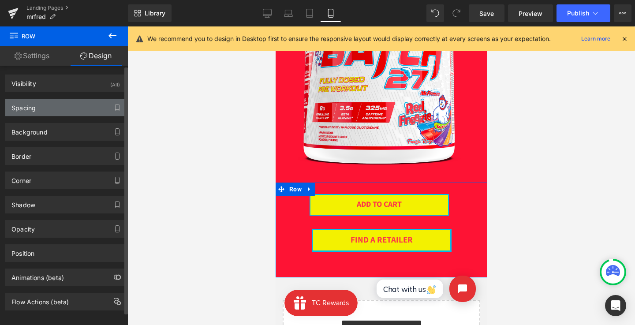
click at [68, 102] on div "Spacing" at bounding box center [65, 107] width 121 height 17
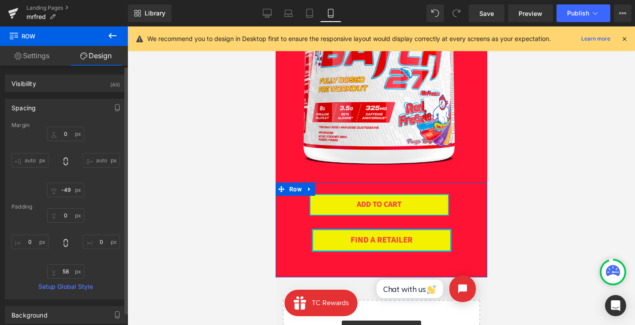
click at [39, 160] on input "auto" at bounding box center [29, 160] width 37 height 15
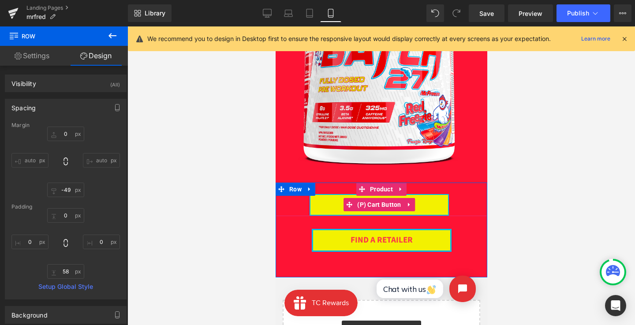
click at [295, 199] on div "ADD TO CART" at bounding box center [378, 205] width 207 height 22
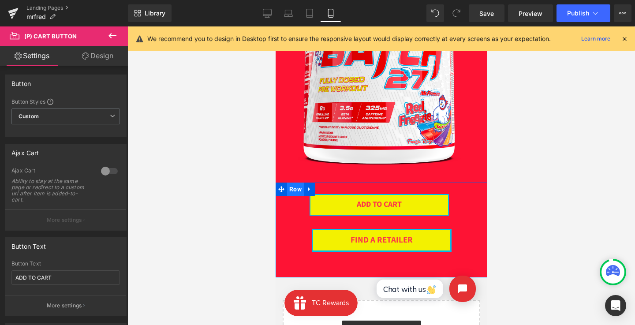
click at [286, 189] on span "Row" at bounding box center [294, 188] width 17 height 13
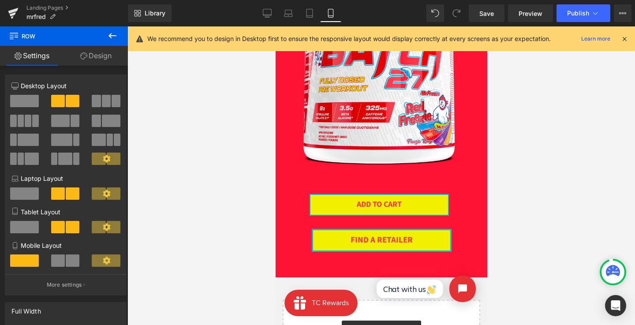
drag, startPoint x: 312, startPoint y: 11, endPoint x: 312, endPoint y: 37, distance: 26.4
click at [312, 11] on icon at bounding box center [309, 13] width 9 height 9
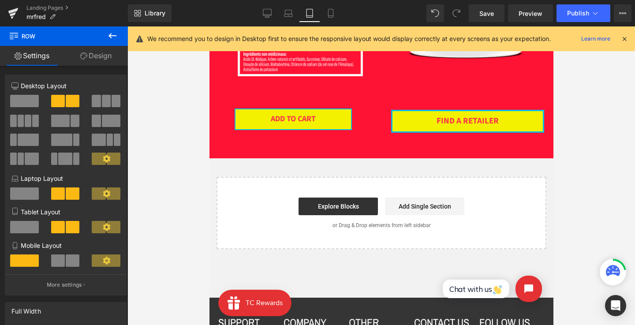
scroll to position [877, 0]
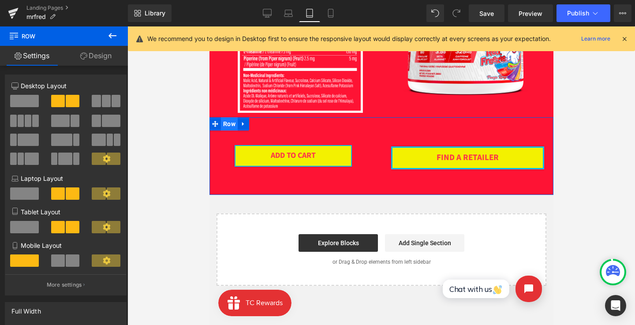
click at [227, 124] on span "Row" at bounding box center [228, 123] width 17 height 13
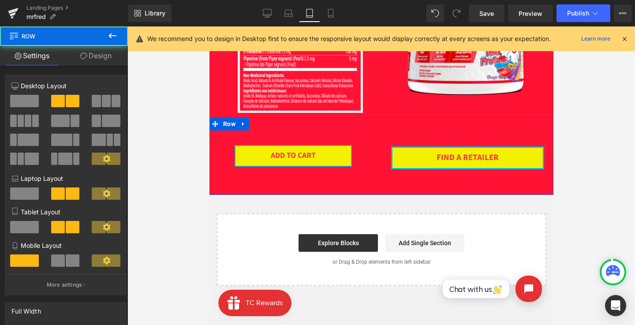
click at [87, 55] on link "Design" at bounding box center [96, 56] width 64 height 20
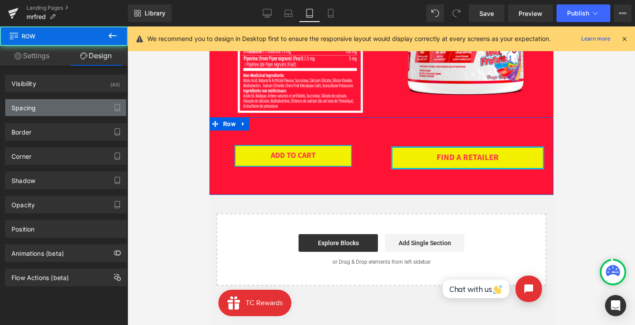
click at [78, 103] on div "Spacing" at bounding box center [65, 107] width 121 height 17
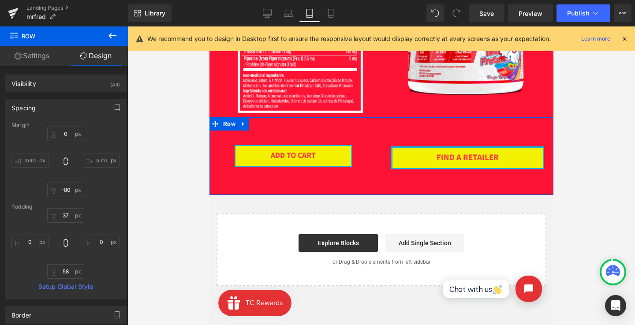
click at [386, 141] on div "FIND A RETAILER Button" at bounding box center [467, 152] width 172 height 36
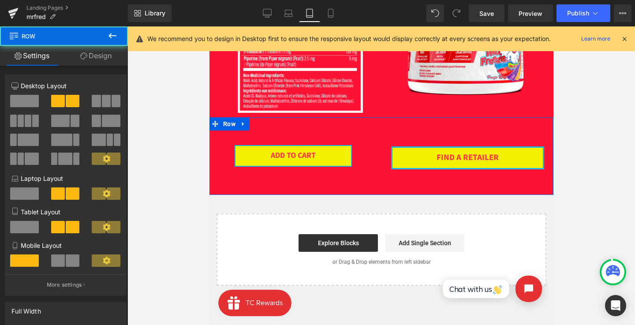
click at [106, 59] on link "Design" at bounding box center [96, 56] width 64 height 20
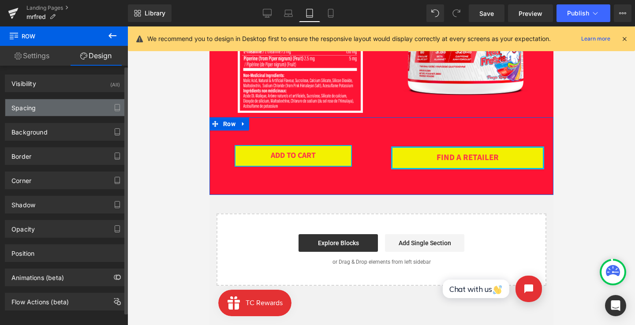
click at [86, 108] on div "Spacing" at bounding box center [65, 107] width 121 height 17
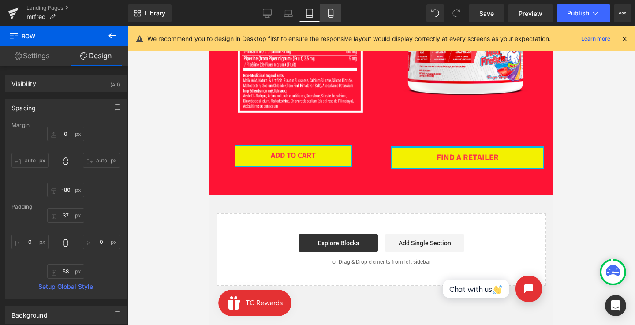
click at [324, 17] on link "Mobile" at bounding box center [330, 13] width 21 height 18
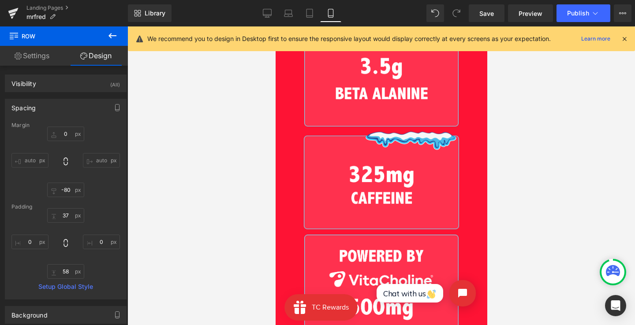
type input "0"
type input "-49"
type input "0"
type input "58"
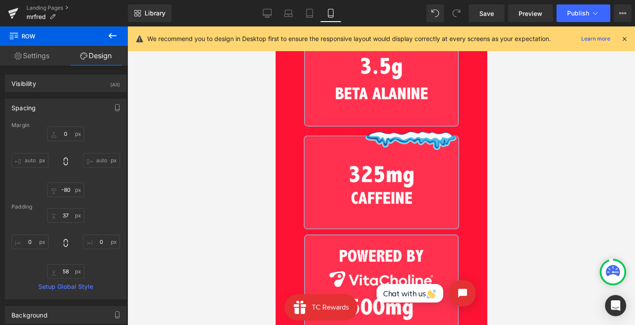
type input "0"
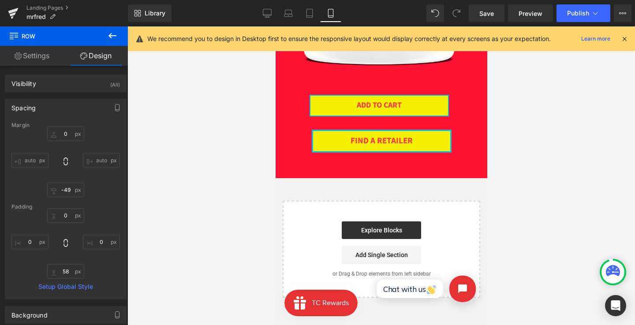
scroll to position [1769, 0]
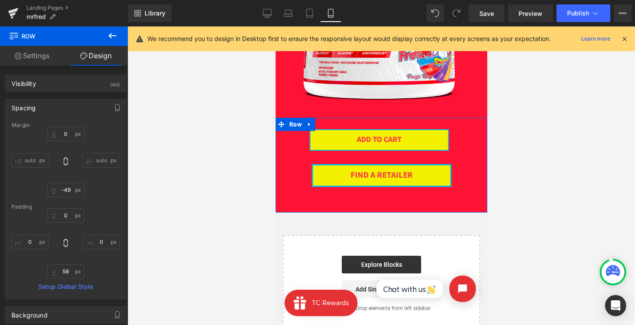
click at [294, 147] on div "ADD TO CART" at bounding box center [378, 140] width 207 height 22
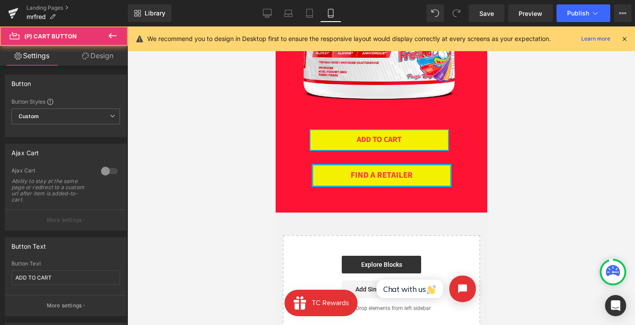
click at [109, 56] on link "Design" at bounding box center [98, 56] width 64 height 20
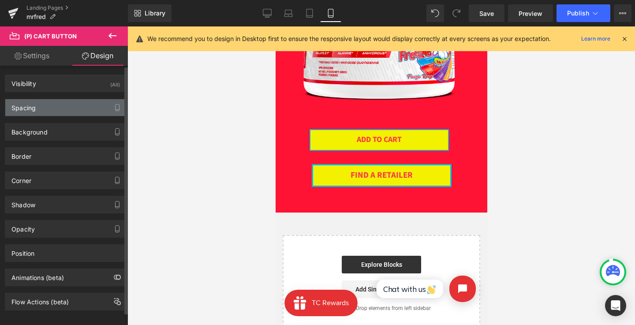
click at [74, 110] on div "Spacing" at bounding box center [65, 107] width 121 height 17
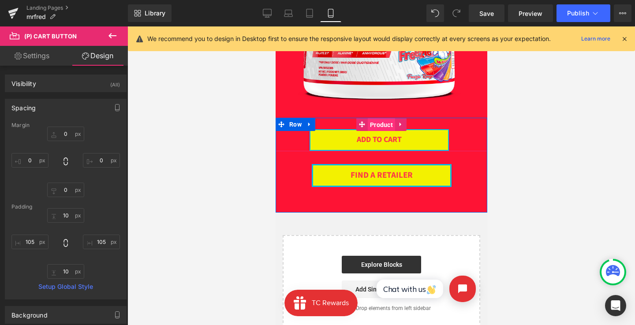
click at [378, 126] on span "Product" at bounding box center [380, 124] width 27 height 13
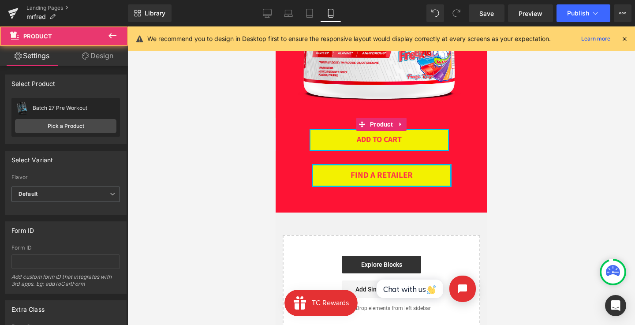
click at [101, 64] on link "Design" at bounding box center [98, 56] width 64 height 20
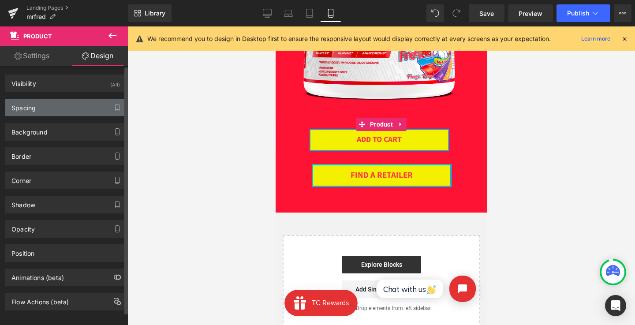
click at [84, 107] on div "Spacing" at bounding box center [65, 107] width 121 height 17
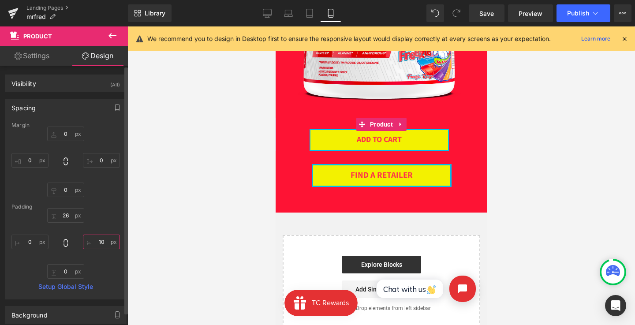
click at [99, 237] on input "10" at bounding box center [101, 241] width 37 height 15
type input "0"
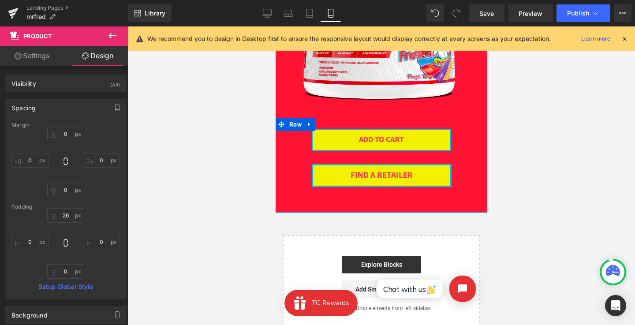
click at [403, 200] on div "ADD TO CART (P) Cart Button Product FIND A RETAILER Button Row" at bounding box center [381, 165] width 212 height 95
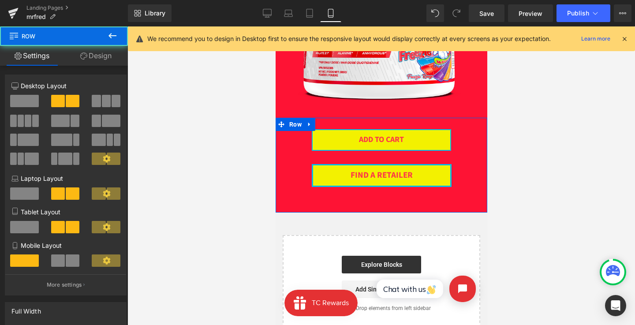
scroll to position [1706, 0]
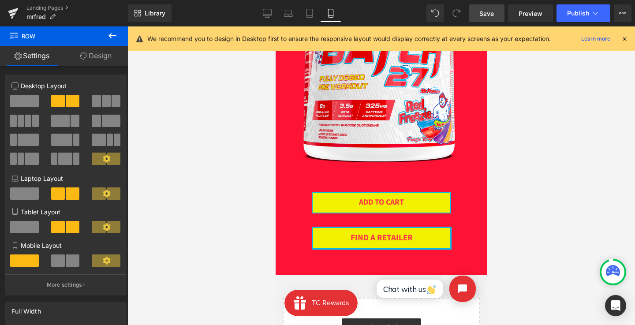
click at [487, 13] on span "Save" at bounding box center [486, 13] width 15 height 9
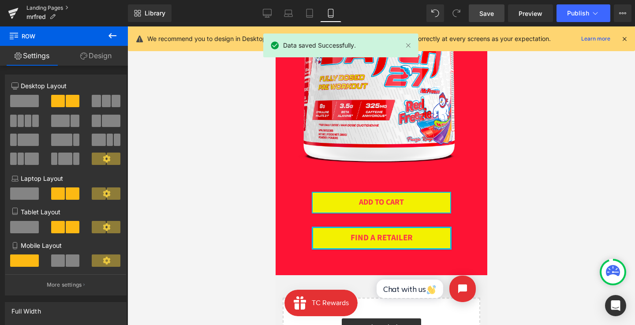
click at [52, 10] on link "Landing Pages" at bounding box center [76, 7] width 101 height 7
